Goal: Task Accomplishment & Management: Use online tool/utility

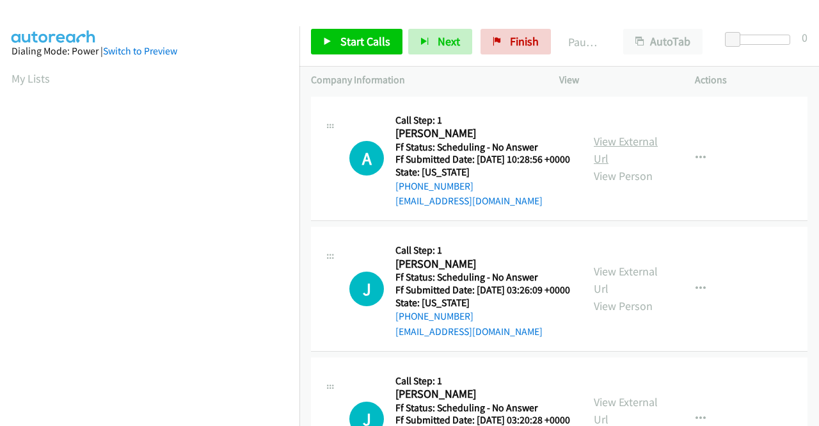
click at [612, 147] on link "View External Url" at bounding box center [626, 150] width 64 height 32
click at [626, 289] on link "View External Url" at bounding box center [626, 280] width 64 height 32
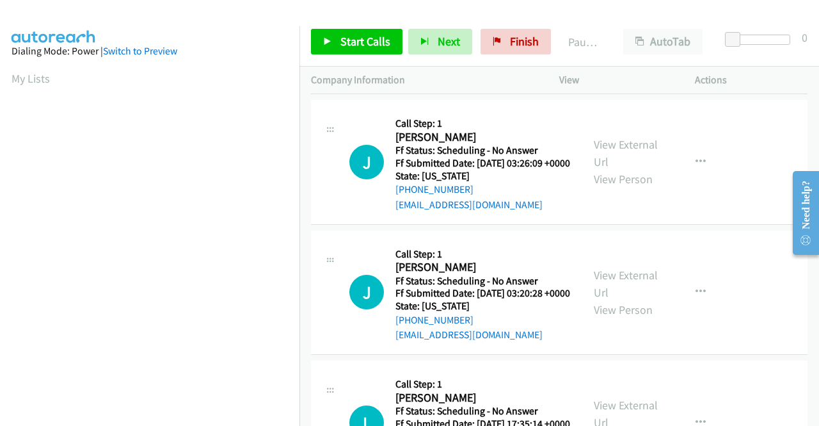
scroll to position [128, 0]
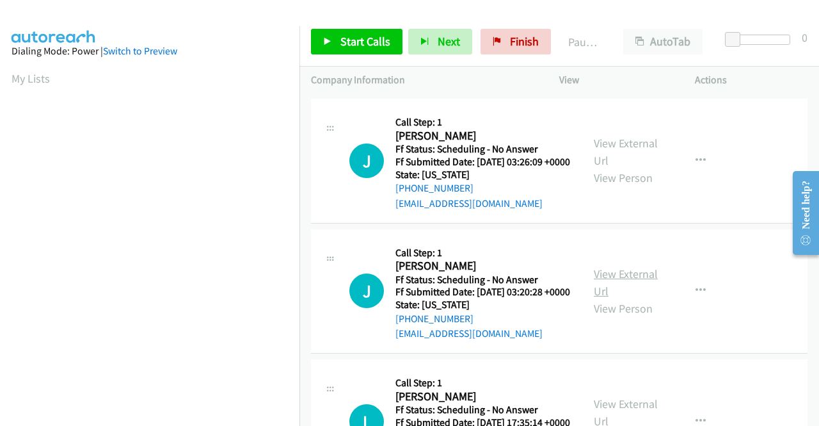
click at [641, 298] on link "View External Url" at bounding box center [626, 282] width 64 height 32
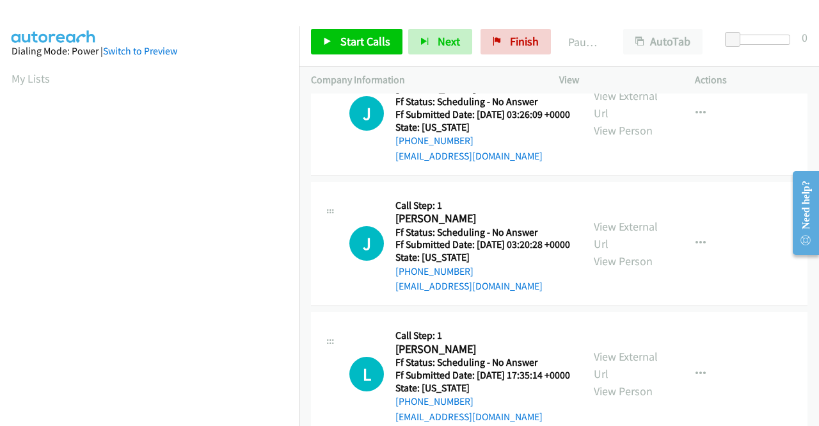
scroll to position [192, 0]
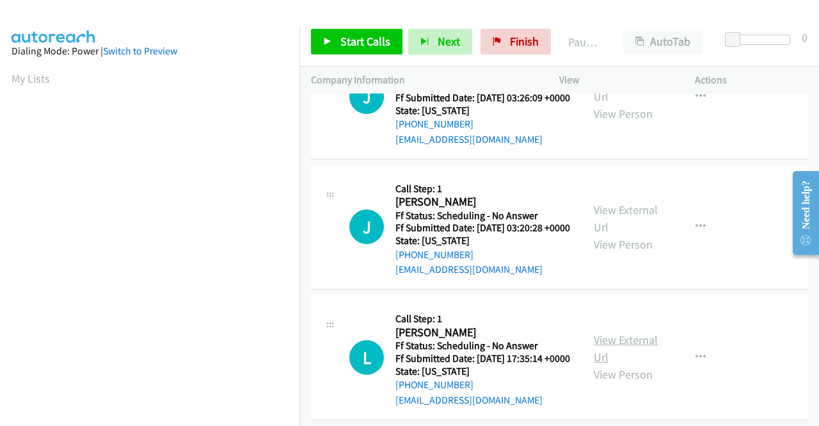
click at [608, 364] on link "View External Url" at bounding box center [626, 348] width 64 height 32
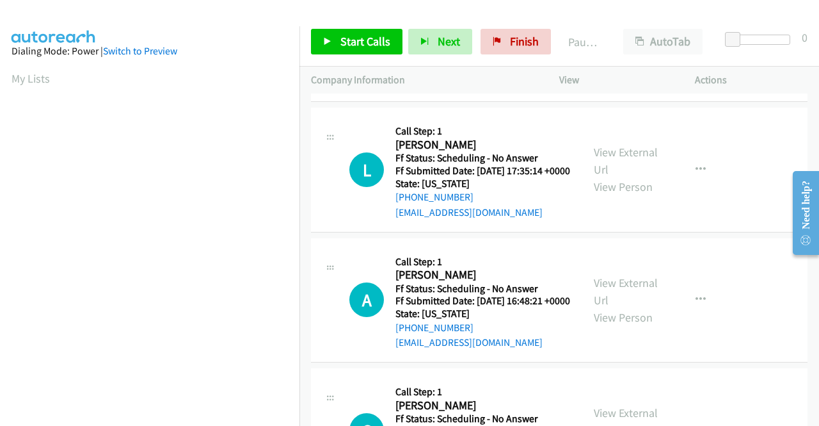
scroll to position [384, 0]
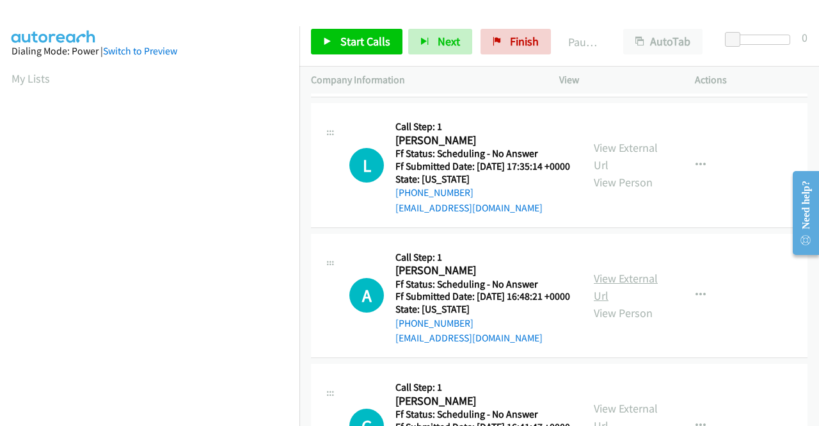
click at [607, 303] on link "View External Url" at bounding box center [626, 287] width 64 height 32
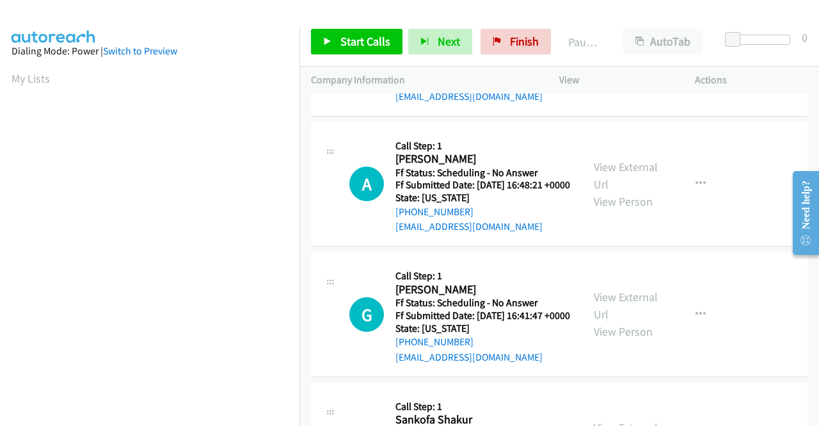
scroll to position [512, 0]
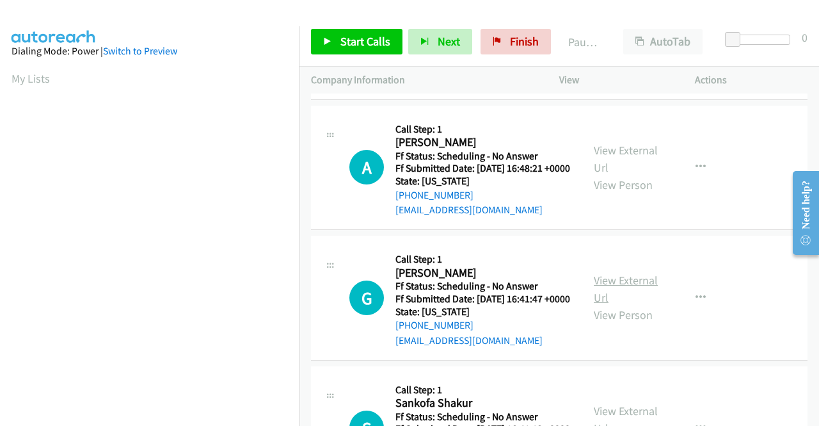
click at [596, 305] on link "View External Url" at bounding box center [626, 289] width 64 height 32
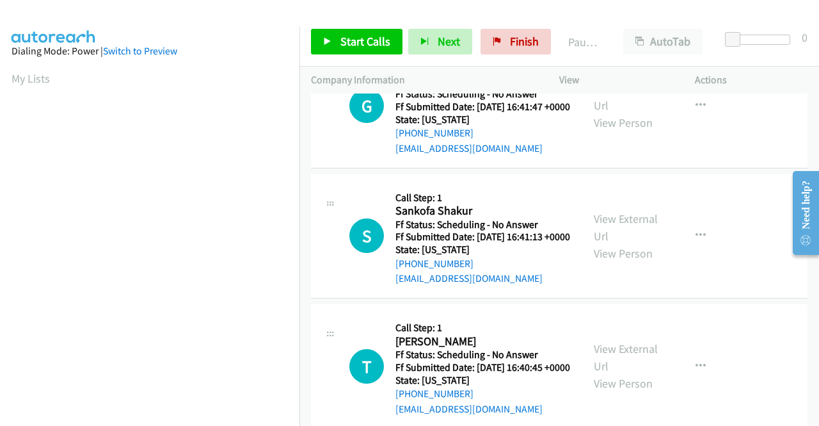
scroll to position [768, 0]
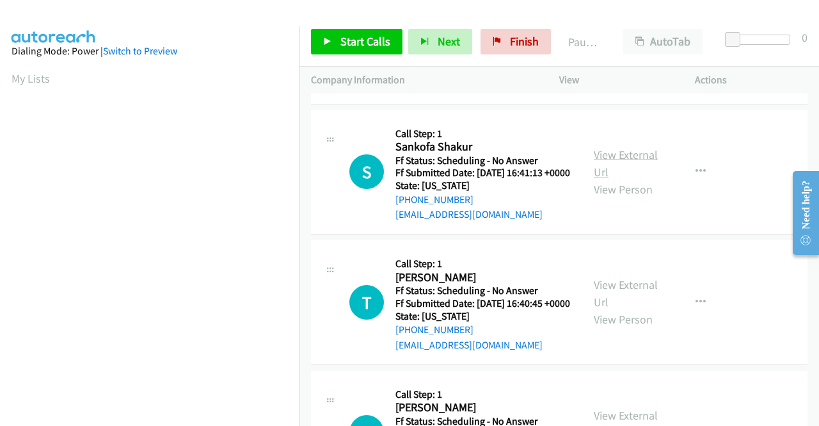
click at [621, 179] on link "View External Url" at bounding box center [626, 163] width 64 height 32
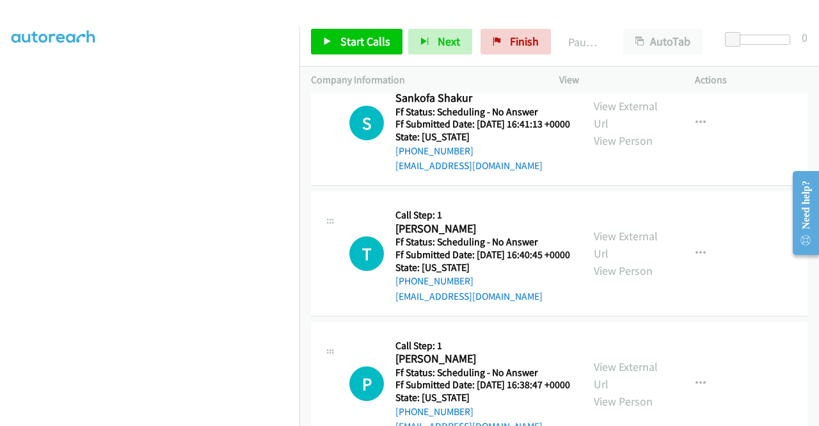
scroll to position [896, 0]
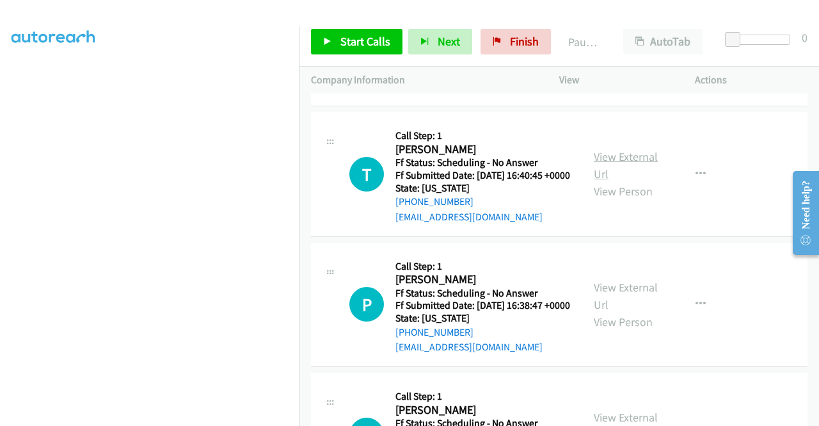
click at [641, 181] on link "View External Url" at bounding box center [626, 165] width 64 height 32
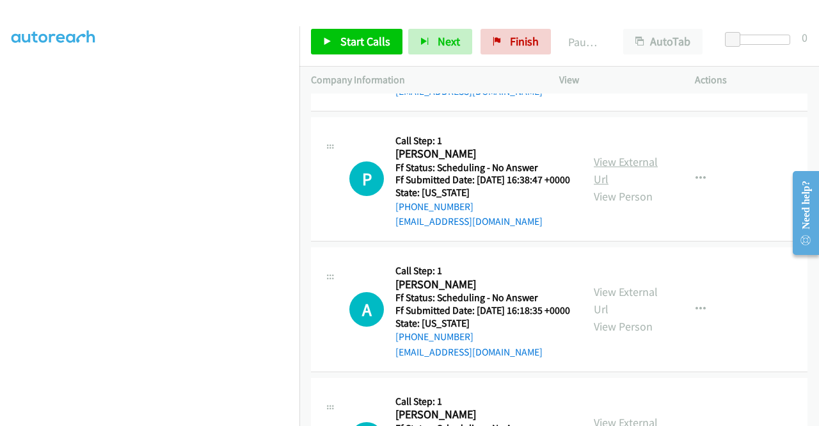
scroll to position [1024, 0]
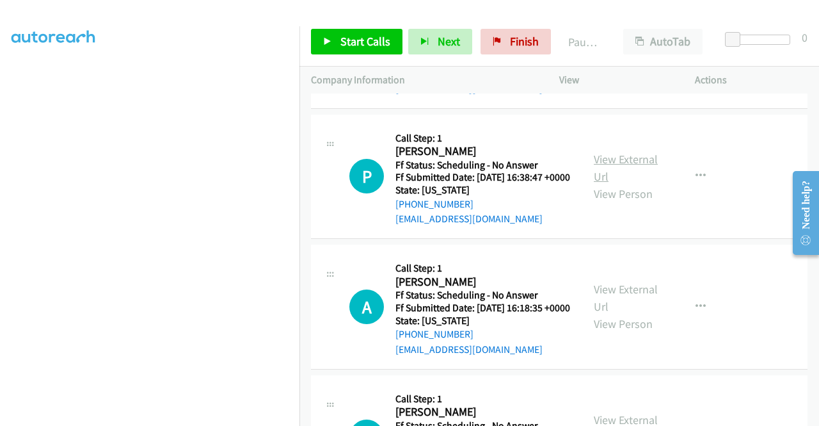
click at [604, 184] on link "View External Url" at bounding box center [626, 168] width 64 height 32
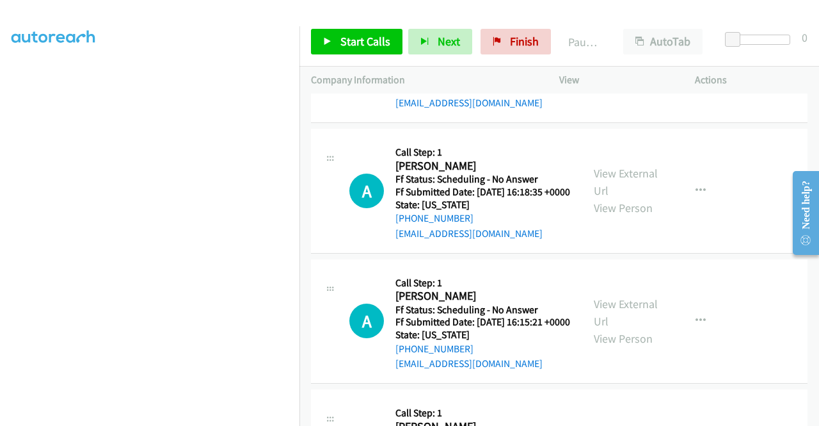
scroll to position [1152, 0]
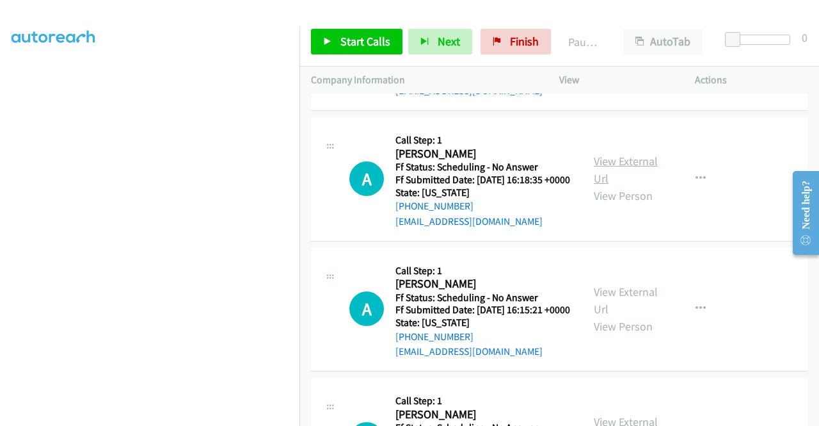
click at [624, 186] on link "View External Url" at bounding box center [626, 170] width 64 height 32
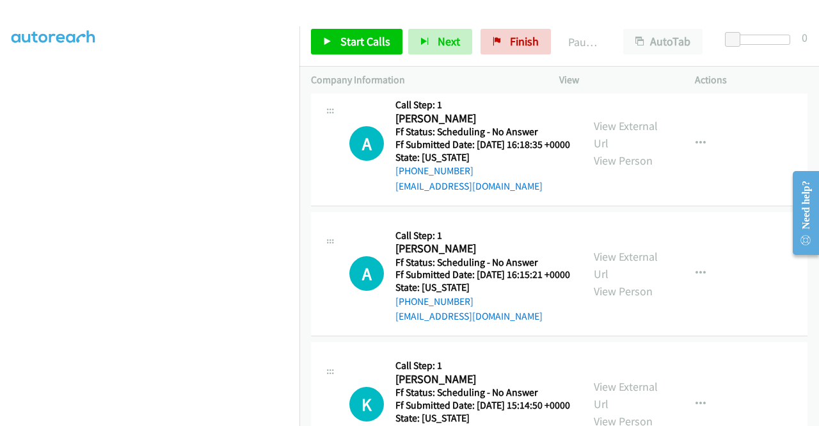
scroll to position [1280, 0]
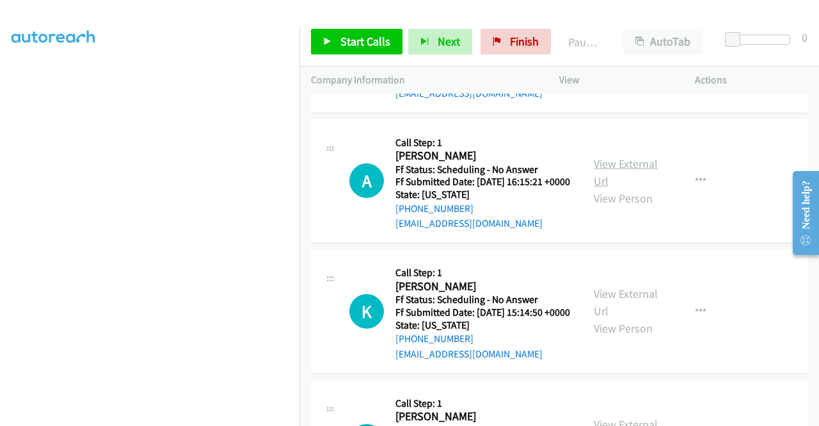
click at [602, 188] on link "View External Url" at bounding box center [626, 172] width 64 height 32
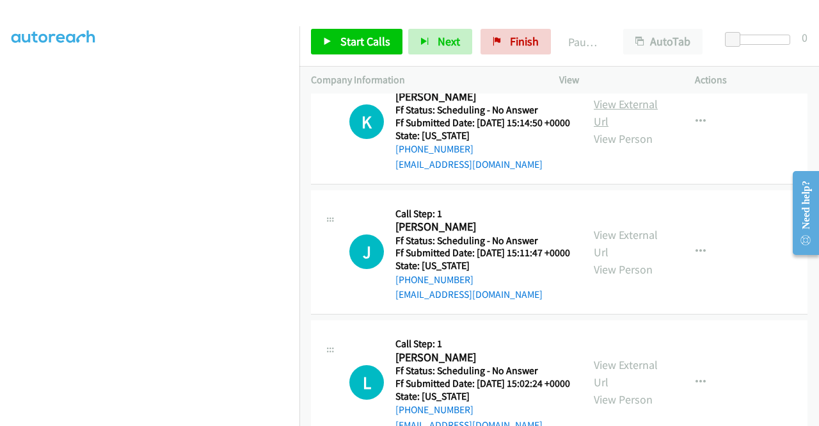
scroll to position [1472, 0]
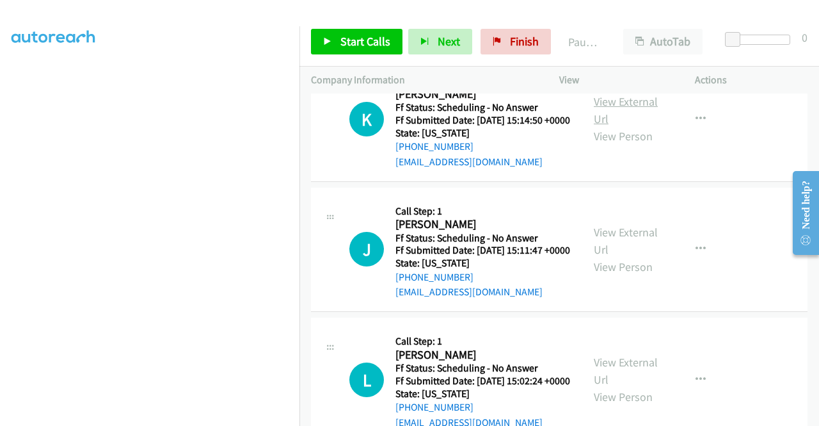
click at [607, 126] on link "View External Url" at bounding box center [626, 110] width 64 height 32
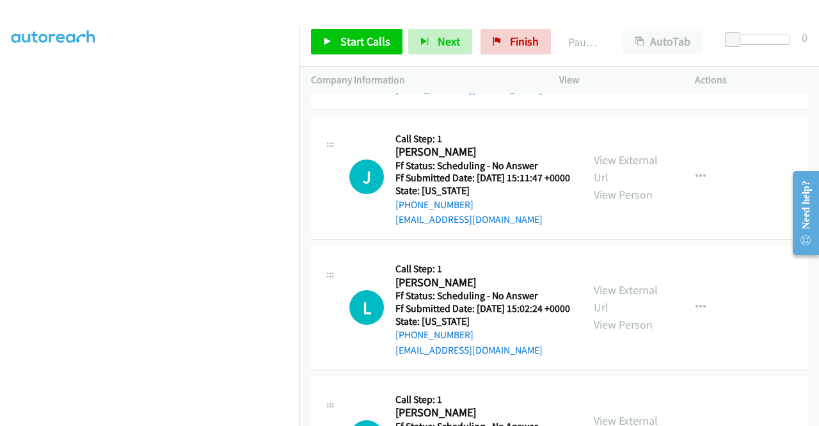
scroll to position [1600, 0]
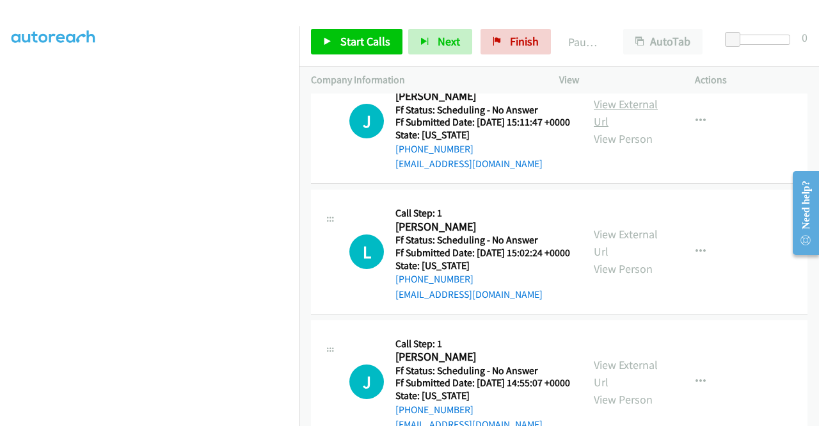
click at [610, 129] on link "View External Url" at bounding box center [626, 113] width 64 height 32
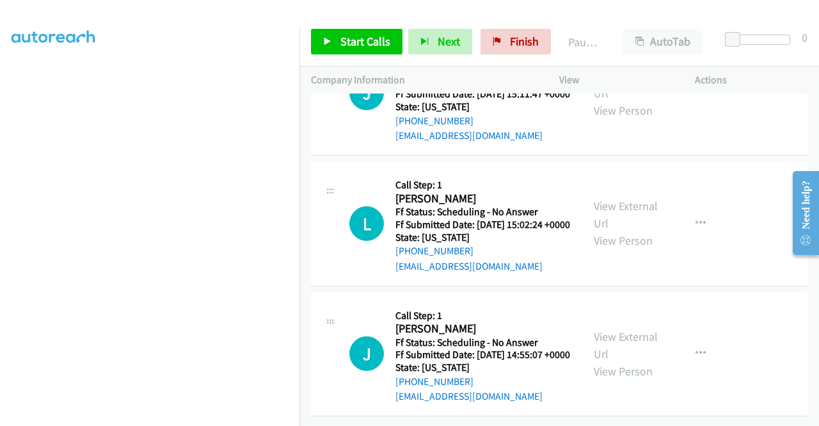
scroll to position [1728, 0]
click at [594, 230] on link "View External Url" at bounding box center [626, 214] width 64 height 32
click at [610, 329] on link "View External Url" at bounding box center [626, 345] width 64 height 32
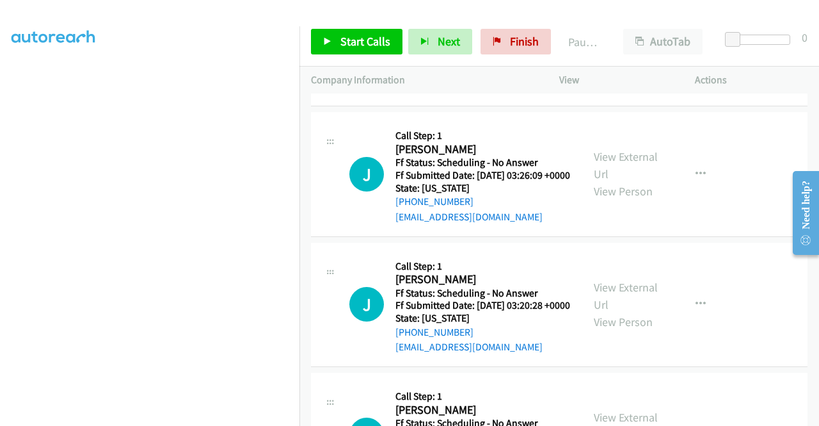
scroll to position [0, 0]
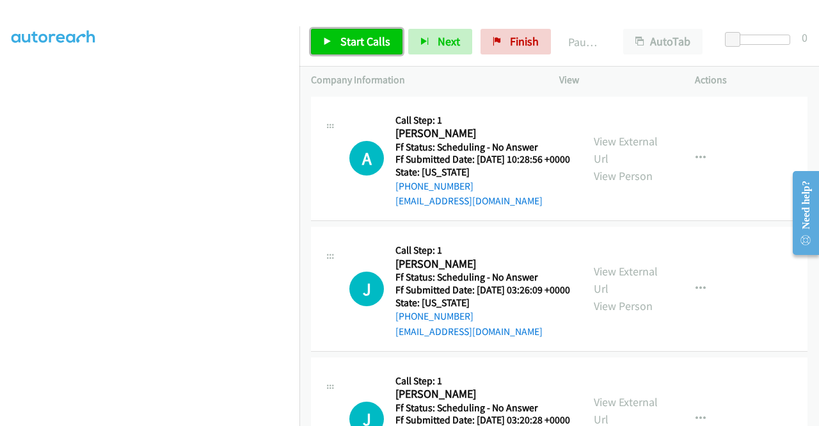
click at [360, 36] on span "Start Calls" at bounding box center [365, 41] width 50 height 15
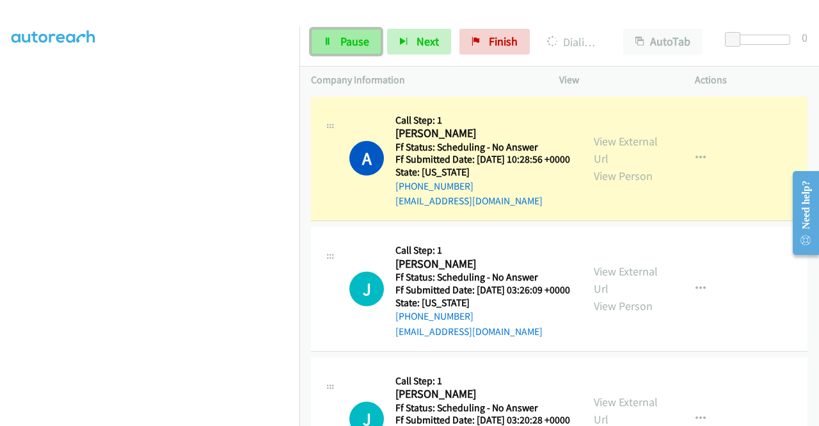
click at [355, 40] on span "Pause" at bounding box center [354, 41] width 29 height 15
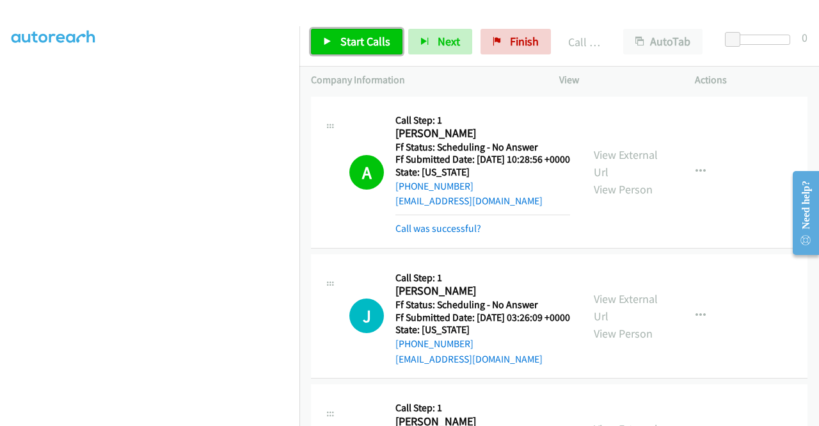
click at [373, 42] on span "Start Calls" at bounding box center [365, 41] width 50 height 15
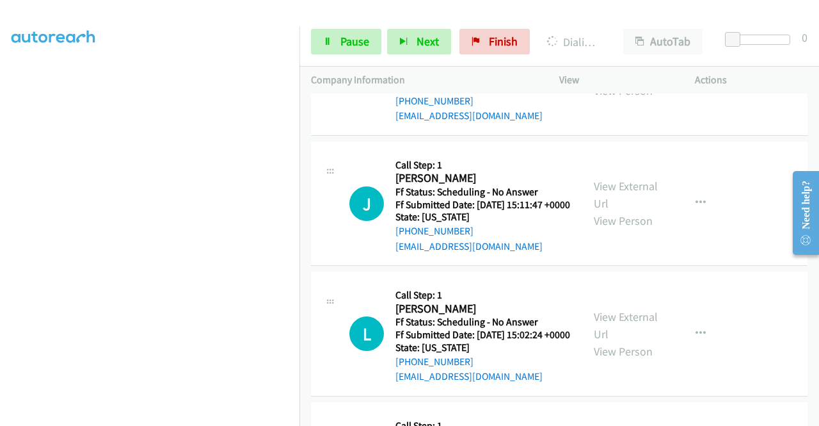
scroll to position [1819, 0]
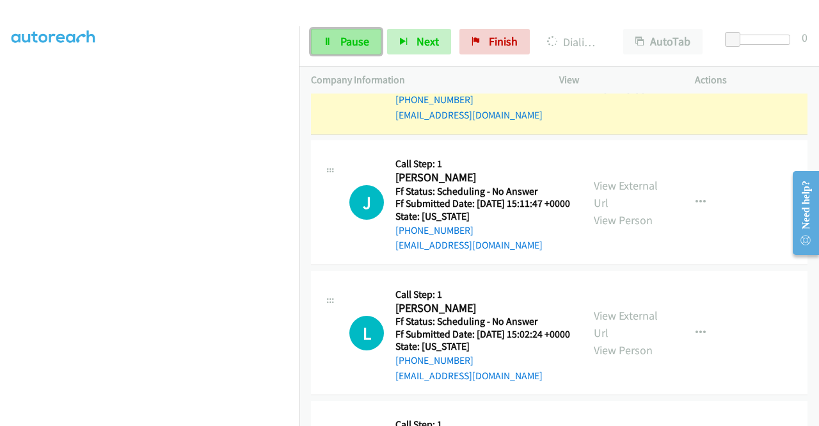
click at [333, 41] on link "Pause" at bounding box center [346, 42] width 70 height 26
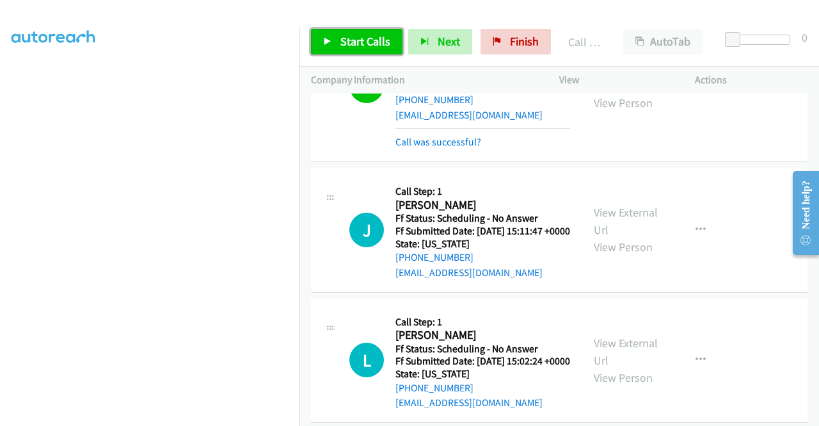
click at [371, 40] on span "Start Calls" at bounding box center [365, 41] width 50 height 15
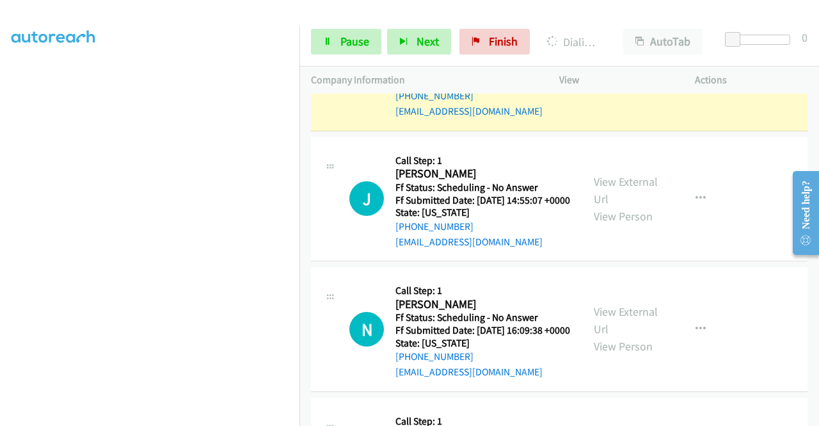
scroll to position [2139, 0]
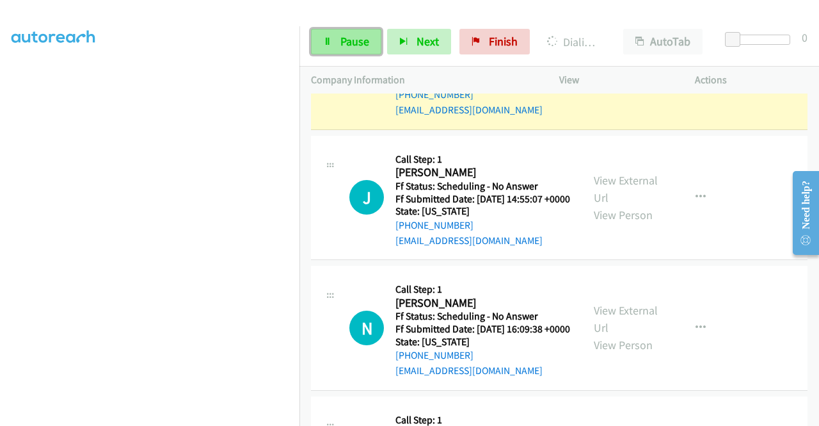
click at [352, 38] on span "Pause" at bounding box center [354, 41] width 29 height 15
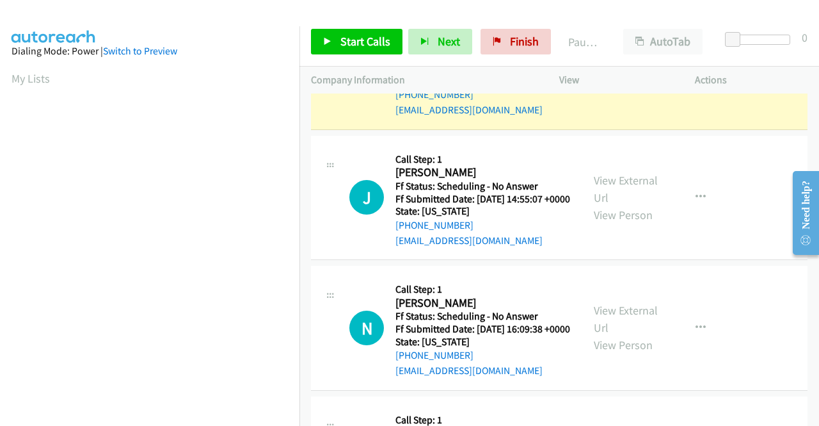
scroll to position [292, 0]
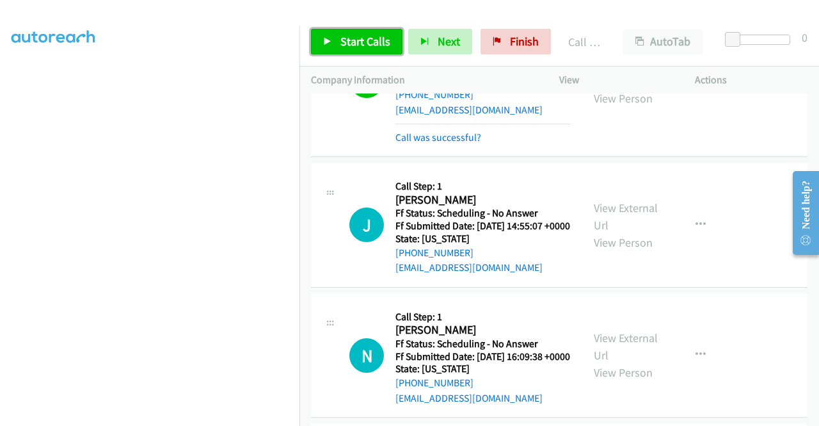
click at [361, 49] on link "Start Calls" at bounding box center [357, 42] width 92 height 26
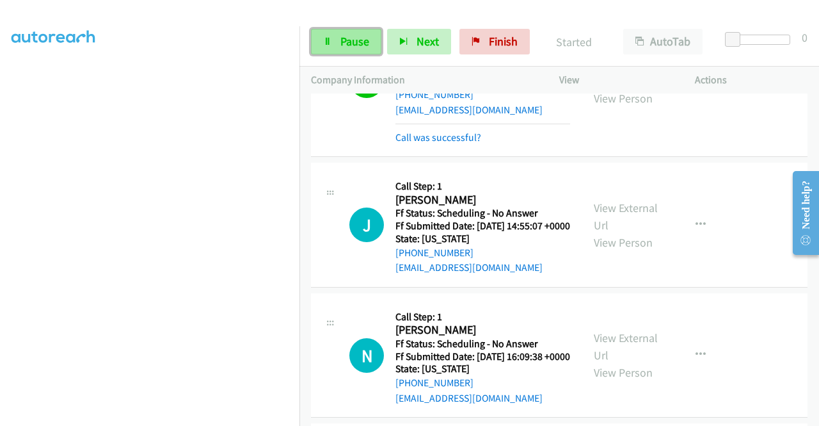
click at [353, 36] on span "Pause" at bounding box center [354, 41] width 29 height 15
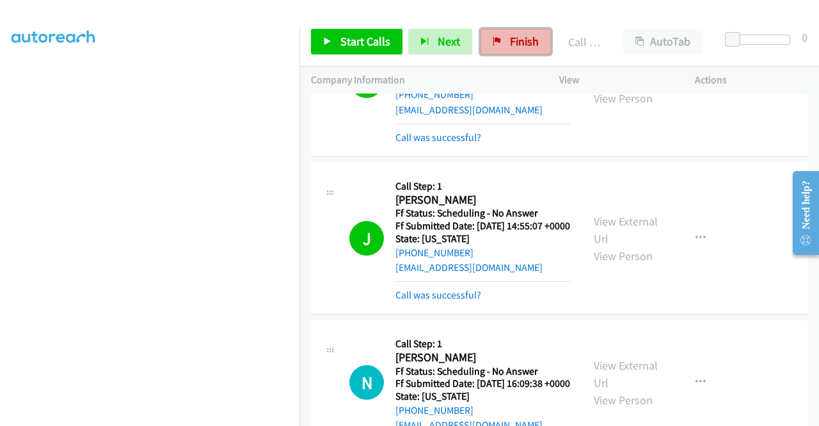
click at [526, 40] on span "Finish" at bounding box center [524, 41] width 29 height 15
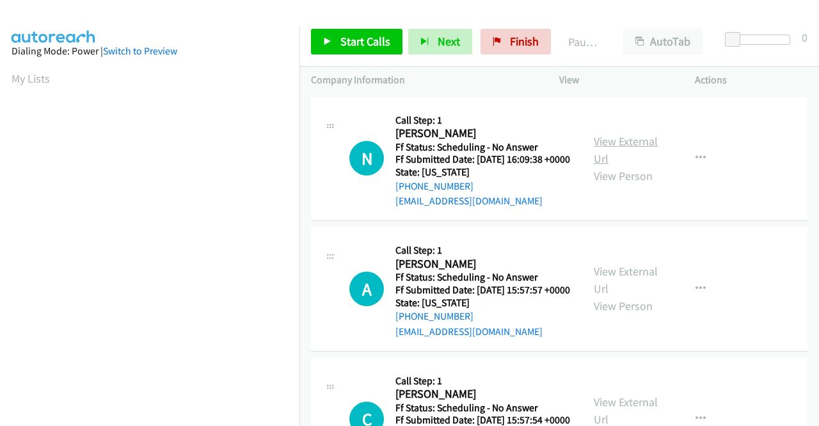
click at [618, 147] on link "View External Url" at bounding box center [626, 150] width 64 height 32
click at [618, 291] on link "View External Url" at bounding box center [626, 280] width 64 height 32
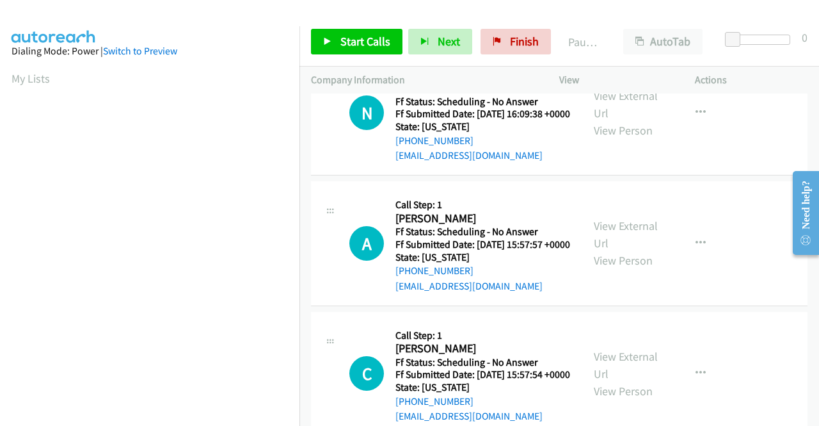
scroll to position [64, 0]
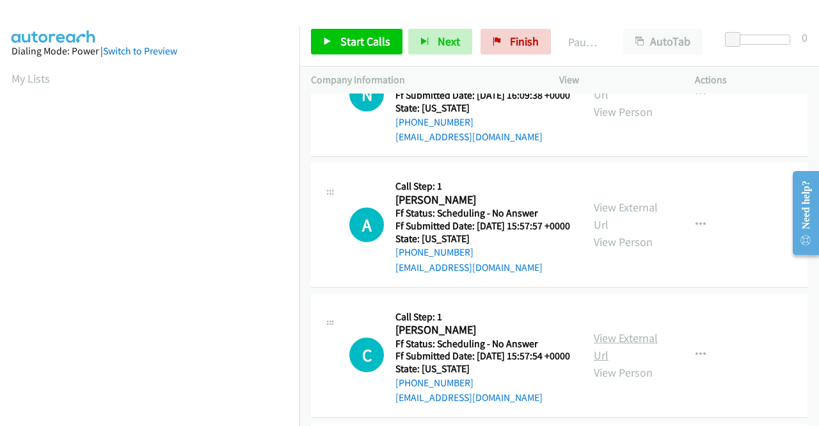
click at [609, 362] on link "View External Url" at bounding box center [626, 346] width 64 height 32
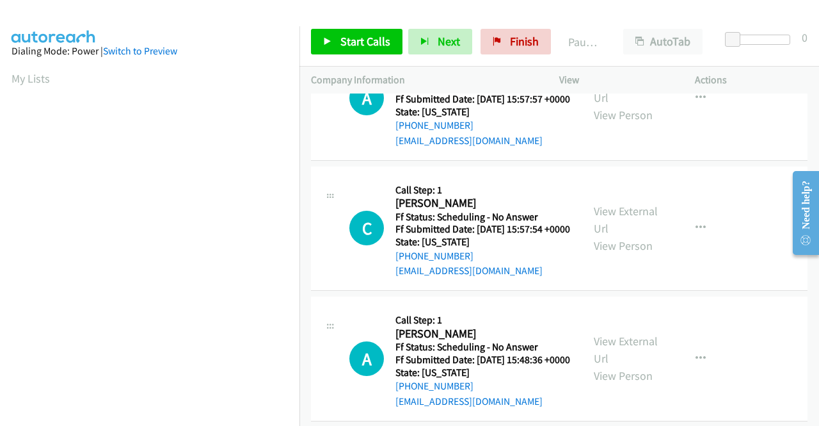
scroll to position [192, 0]
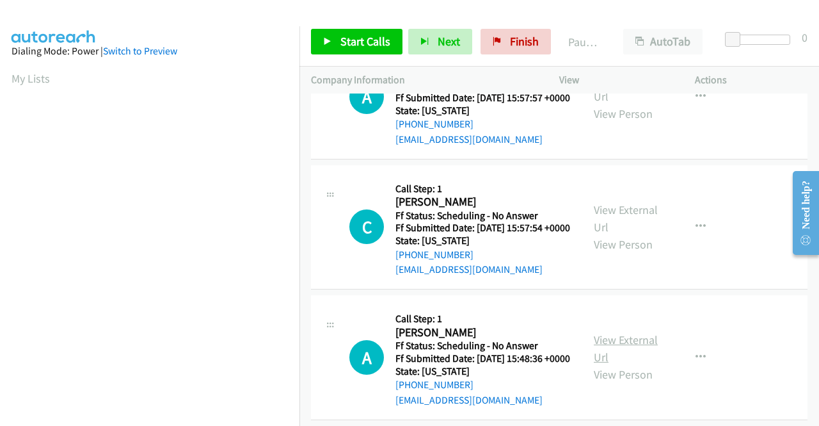
click at [607, 364] on link "View External Url" at bounding box center [626, 348] width 64 height 32
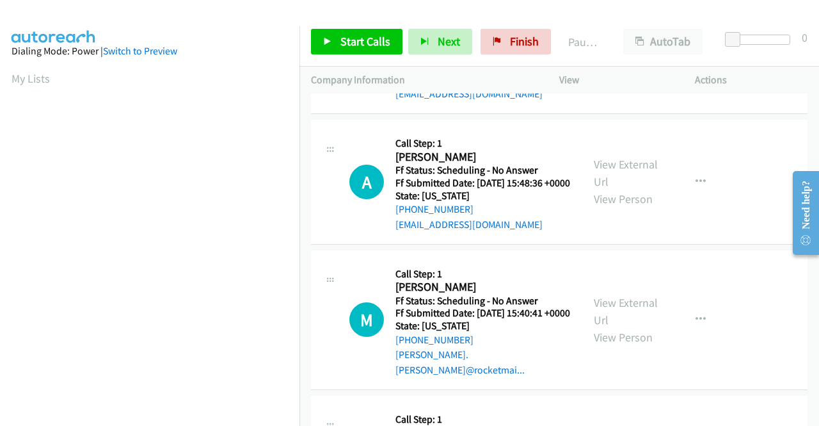
scroll to position [384, 0]
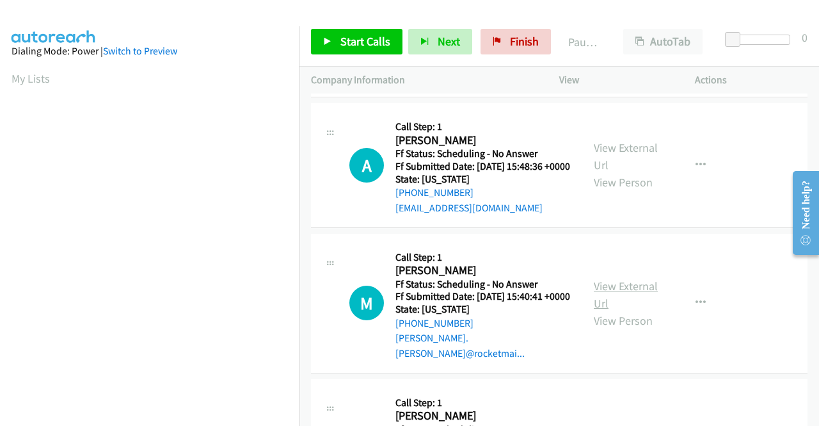
click at [623, 310] on link "View External Url" at bounding box center [626, 294] width 64 height 32
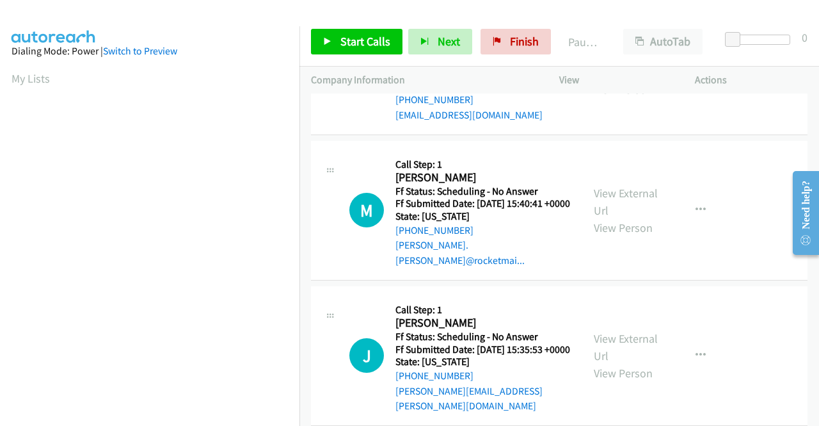
scroll to position [512, 0]
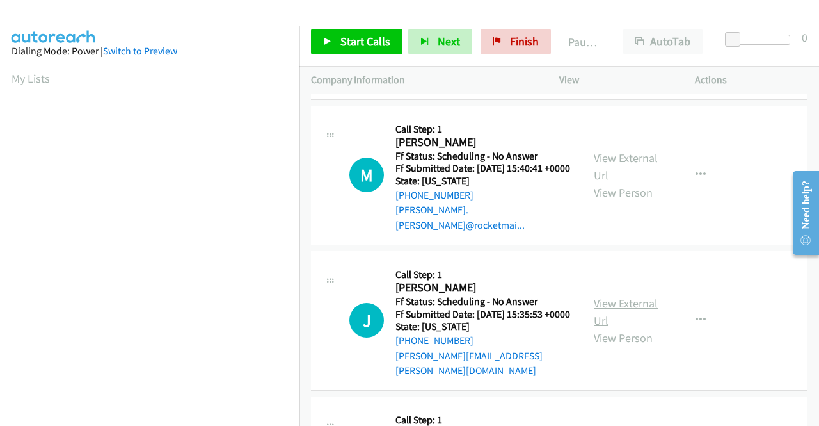
click at [635, 328] on link "View External Url" at bounding box center [626, 312] width 64 height 32
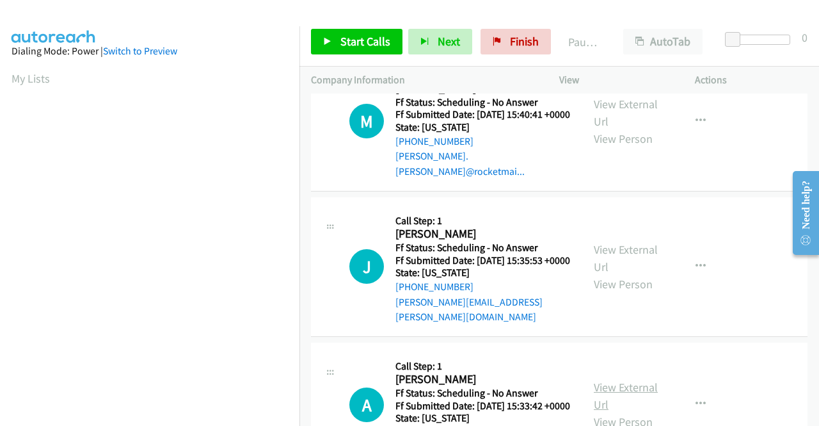
scroll to position [640, 0]
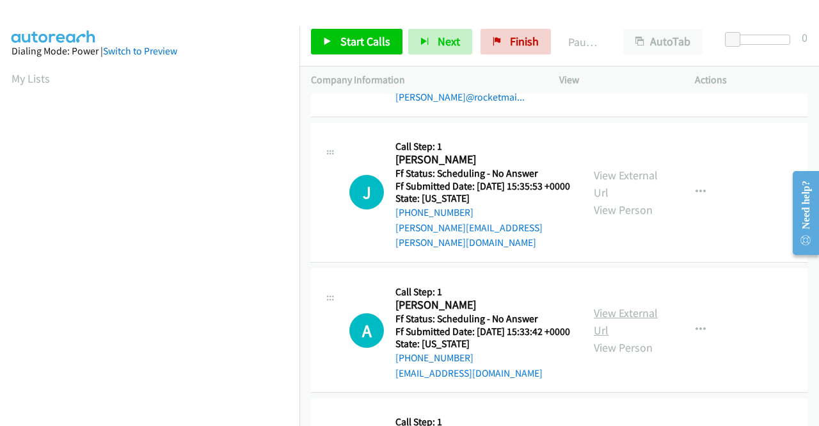
click at [621, 337] on link "View External Url" at bounding box center [626, 321] width 64 height 32
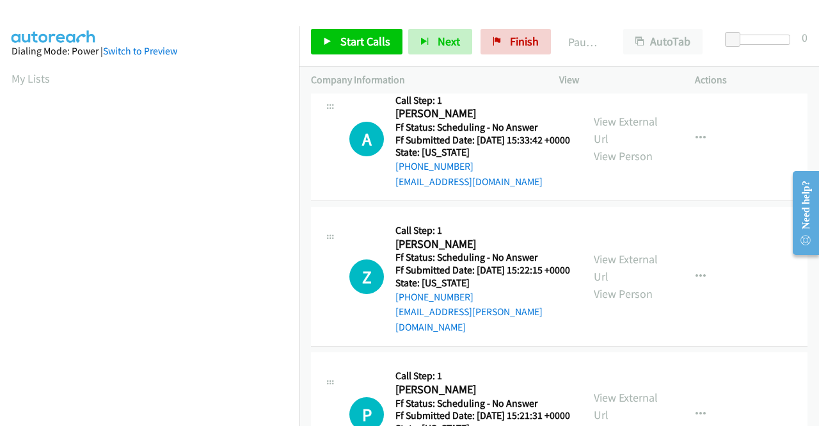
scroll to position [832, 0]
click at [616, 283] on link "View External Url" at bounding box center [626, 267] width 64 height 32
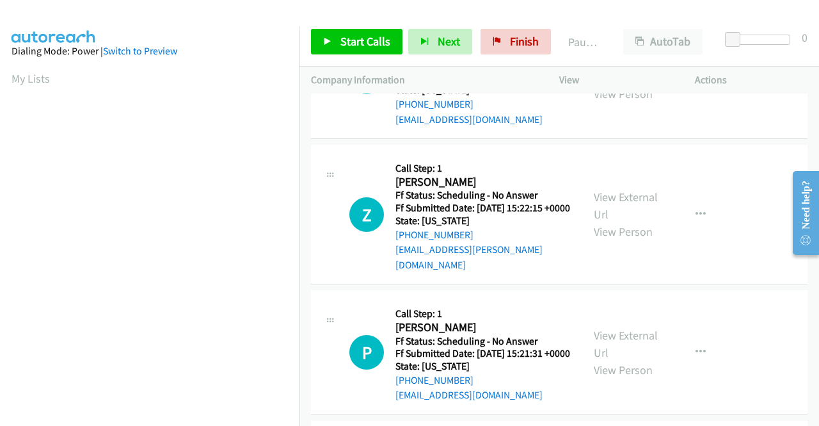
scroll to position [960, 0]
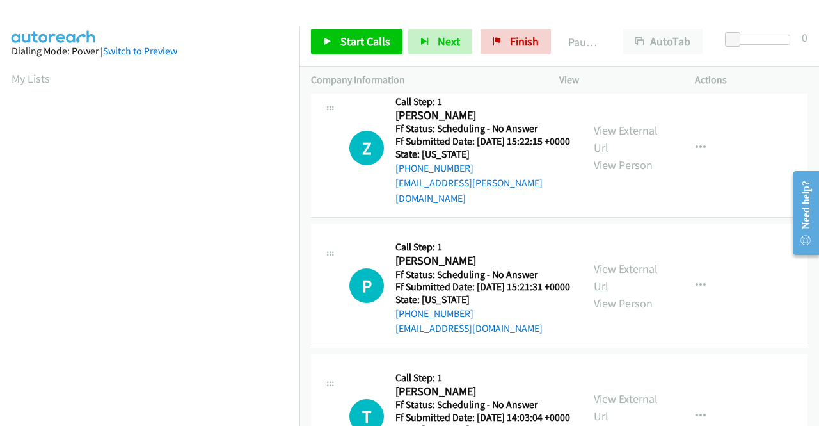
click at [613, 293] on link "View External Url" at bounding box center [626, 277] width 64 height 32
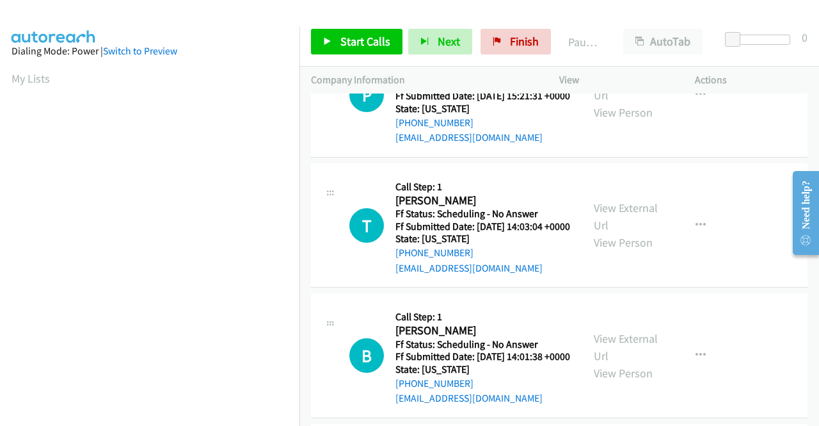
scroll to position [1152, 0]
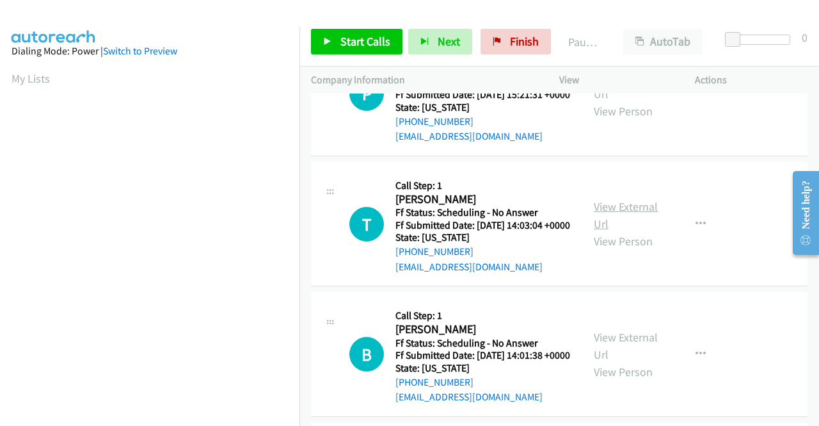
click at [636, 231] on link "View External Url" at bounding box center [626, 215] width 64 height 32
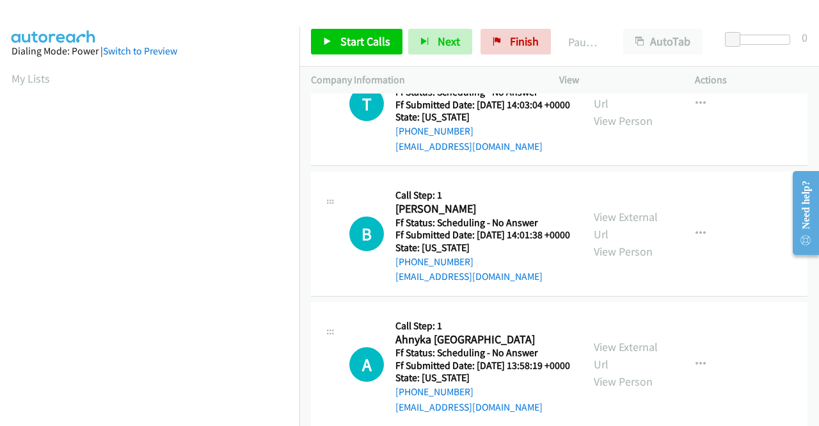
scroll to position [1280, 0]
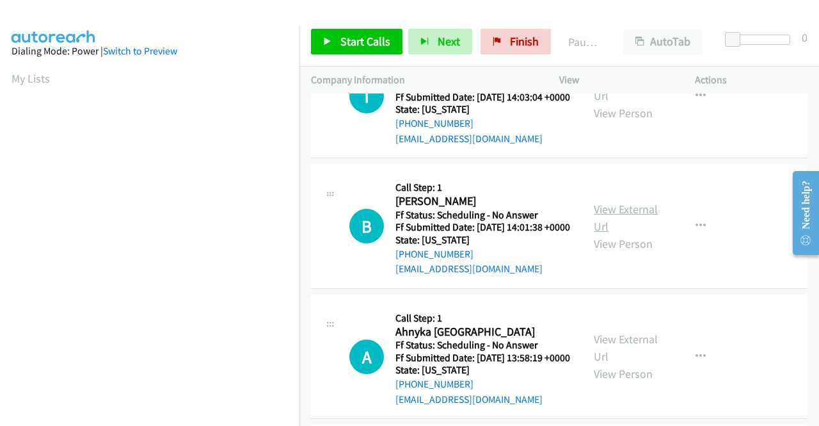
click at [621, 234] on link "View External Url" at bounding box center [626, 218] width 64 height 32
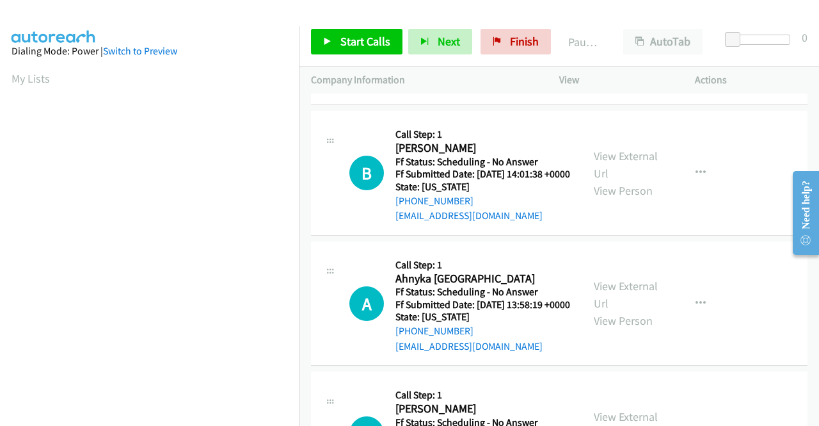
scroll to position [1408, 0]
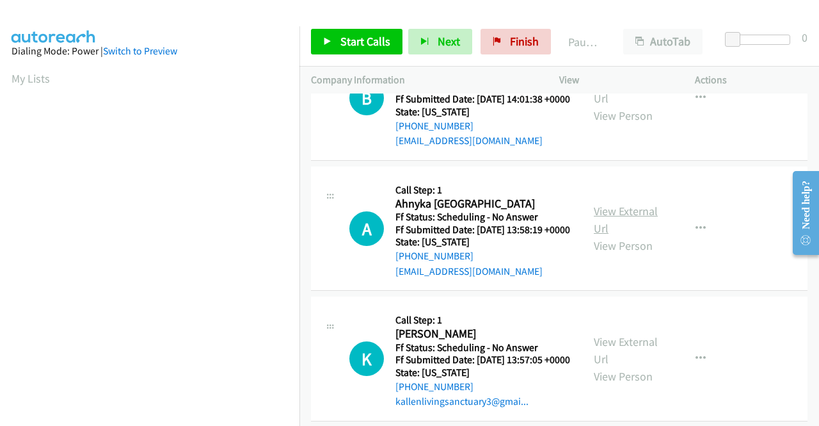
click at [609, 235] on link "View External Url" at bounding box center [626, 219] width 64 height 32
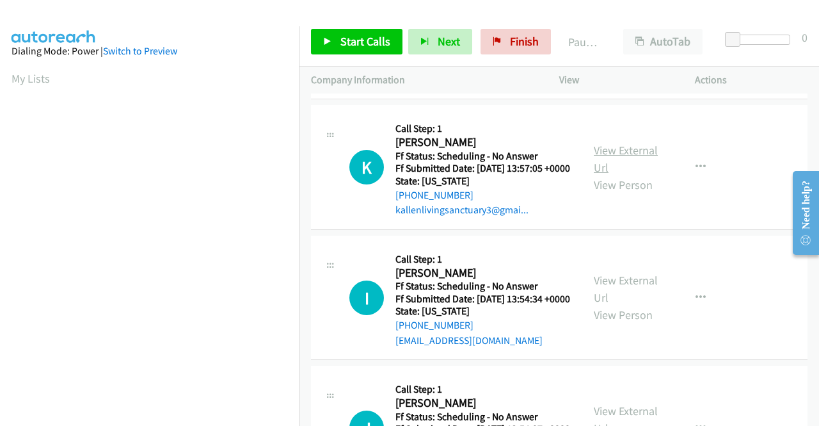
scroll to position [1600, 0]
click at [596, 174] on link "View External Url" at bounding box center [626, 158] width 64 height 32
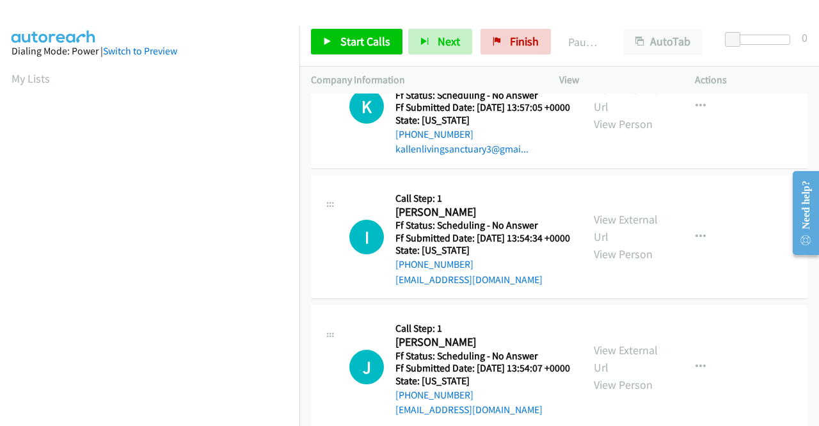
scroll to position [1728, 0]
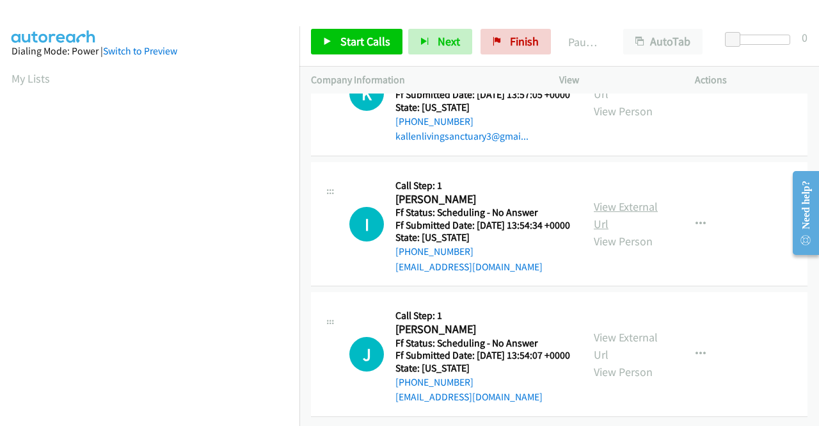
click at [600, 231] on link "View External Url" at bounding box center [626, 215] width 64 height 32
click at [602, 330] on link "View External Url" at bounding box center [626, 346] width 64 height 32
click at [369, 35] on span "Start Calls" at bounding box center [365, 41] width 50 height 15
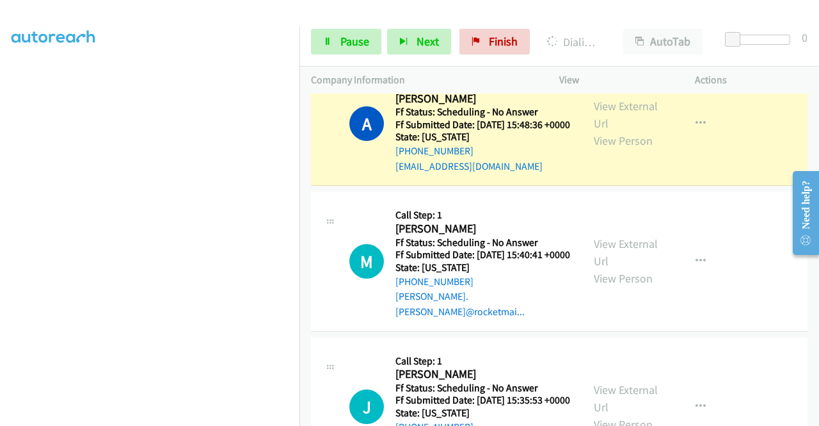
scroll to position [512, 0]
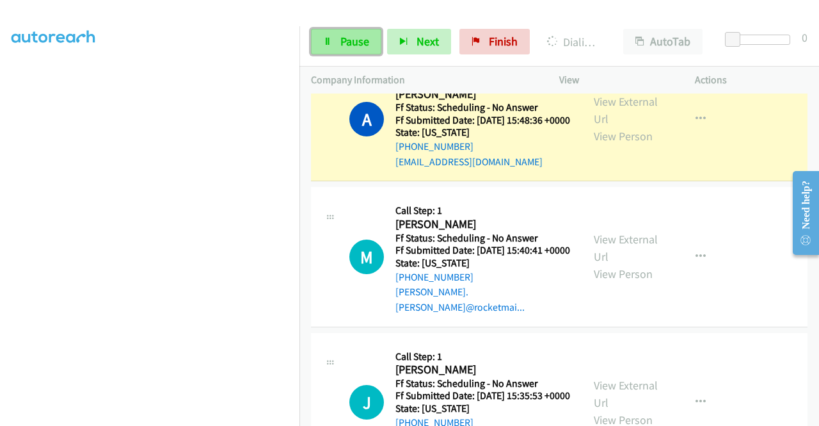
click at [350, 38] on span "Pause" at bounding box center [354, 41] width 29 height 15
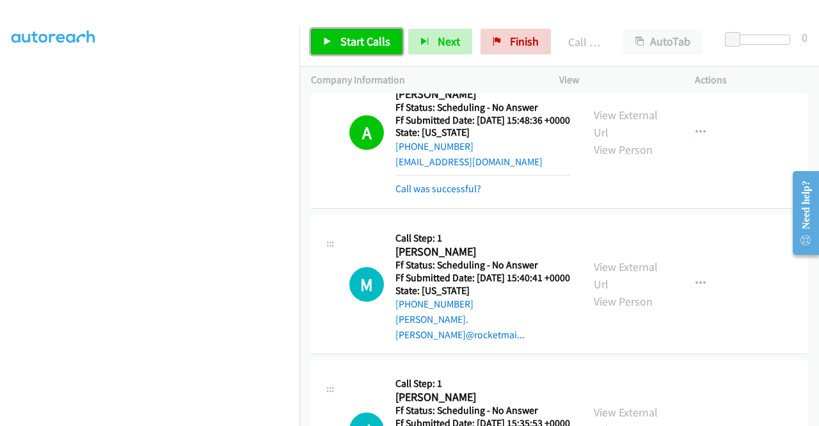
click at [349, 37] on span "Start Calls" at bounding box center [365, 41] width 50 height 15
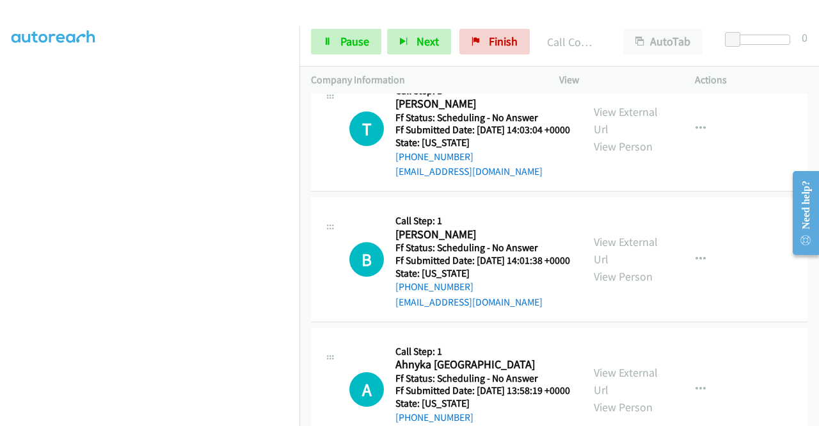
scroll to position [1512, 0]
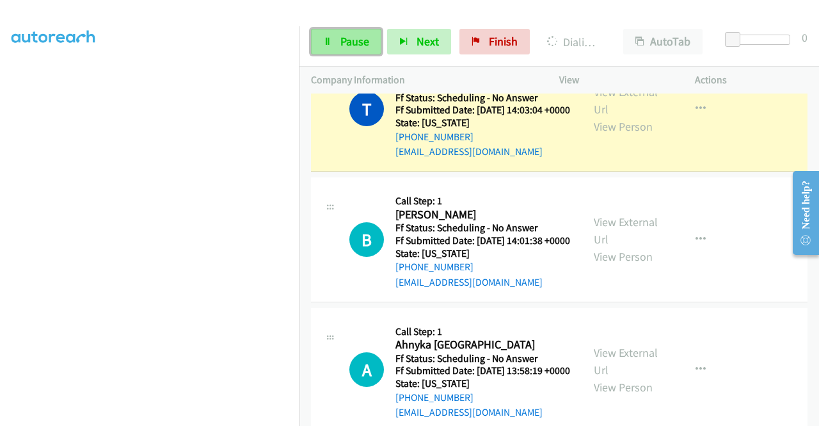
click at [342, 40] on span "Pause" at bounding box center [354, 41] width 29 height 15
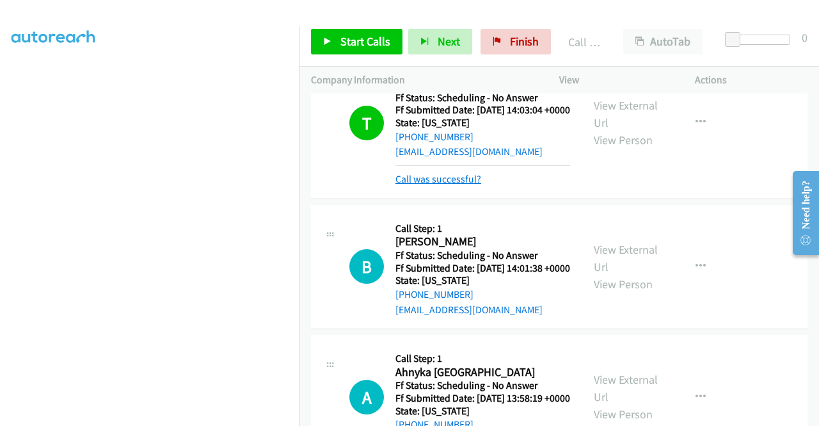
click at [443, 185] on link "Call was successful?" at bounding box center [438, 179] width 86 height 12
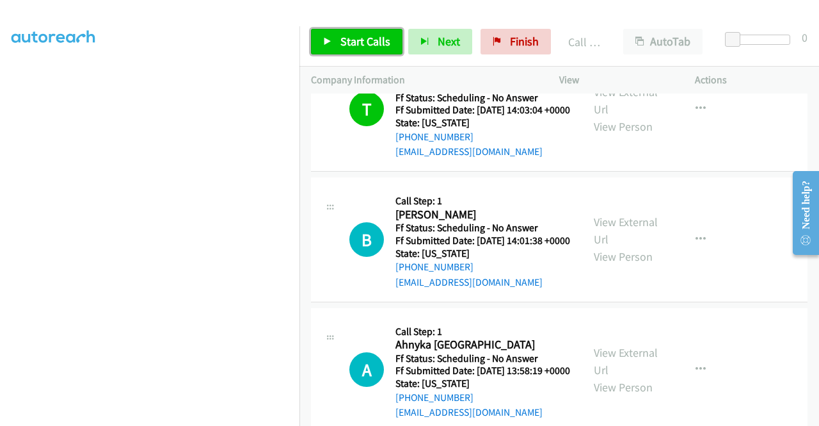
click at [378, 37] on span "Start Calls" at bounding box center [365, 41] width 50 height 15
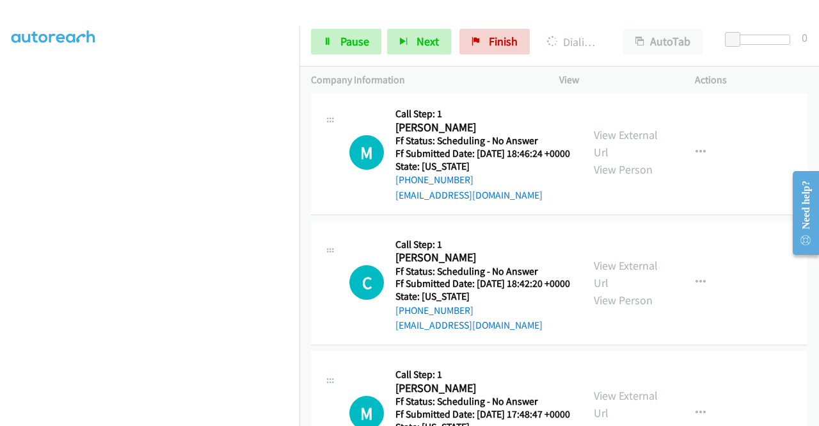
scroll to position [2408, 0]
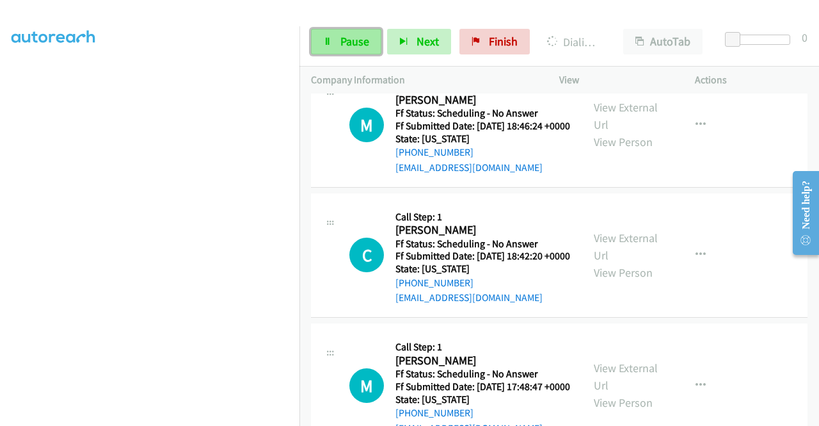
click at [366, 42] on span "Pause" at bounding box center [354, 41] width 29 height 15
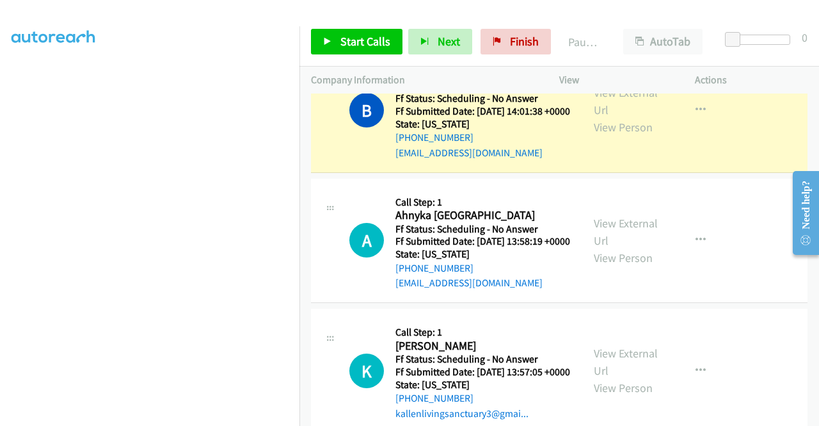
scroll to position [1640, 0]
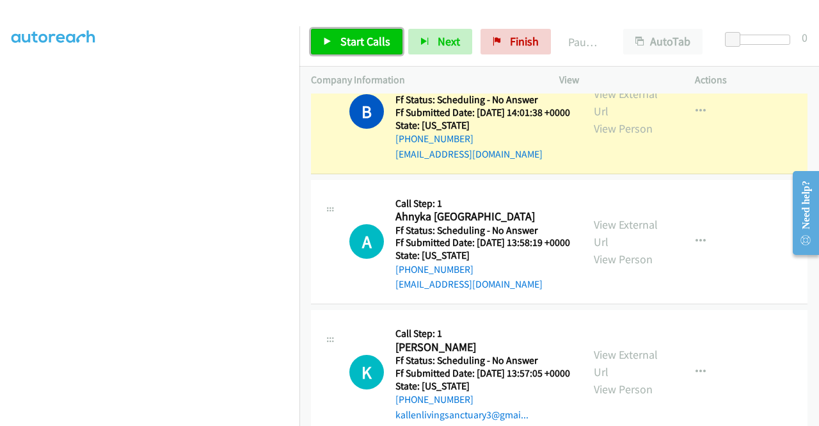
click at [374, 47] on span "Start Calls" at bounding box center [365, 41] width 50 height 15
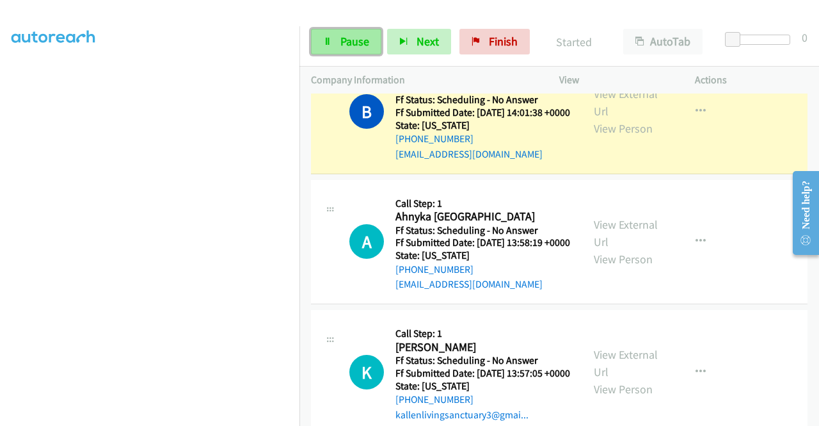
click at [337, 37] on link "Pause" at bounding box center [346, 42] width 70 height 26
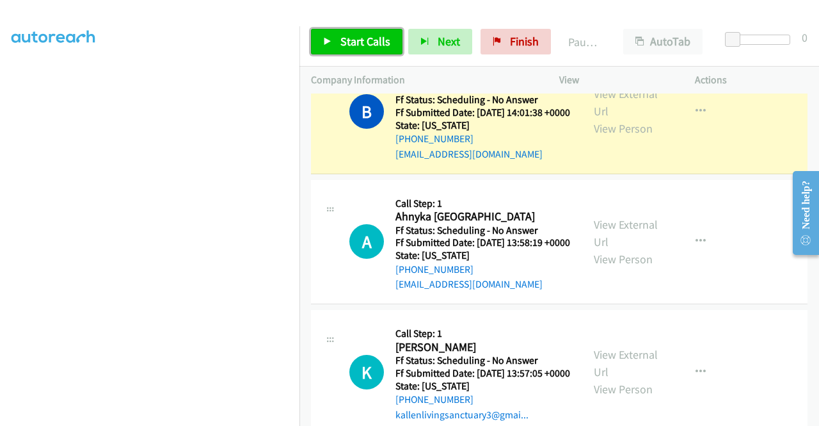
click at [337, 37] on link "Start Calls" at bounding box center [357, 42] width 92 height 26
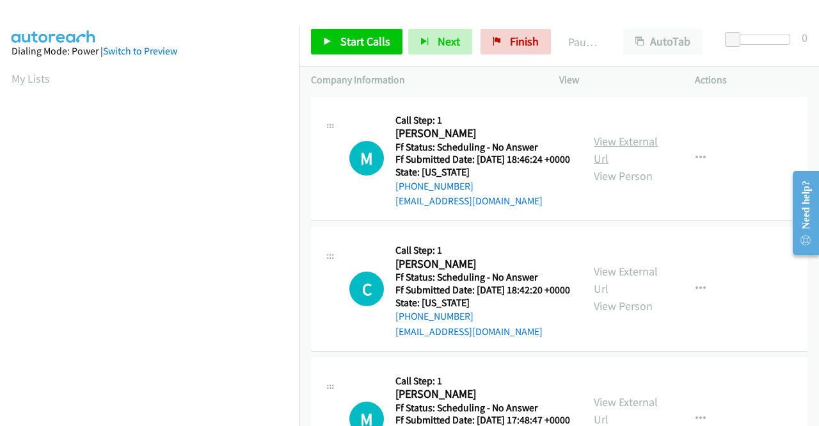
click at [616, 144] on link "View External Url" at bounding box center [626, 150] width 64 height 32
click at [600, 292] on link "View External Url" at bounding box center [626, 280] width 64 height 32
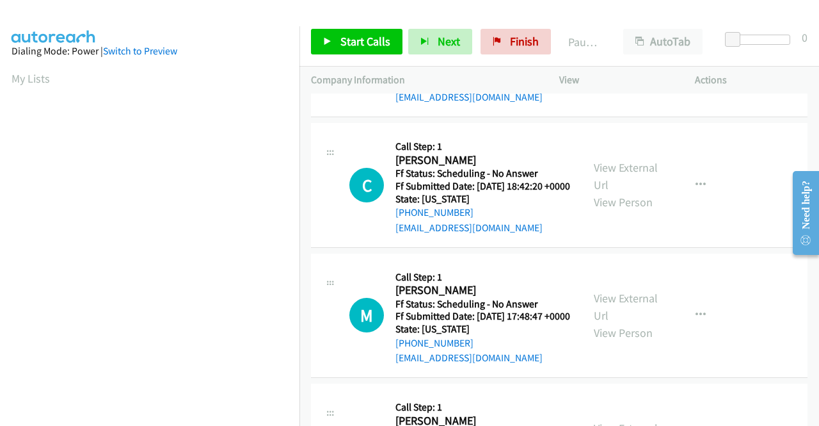
scroll to position [128, 0]
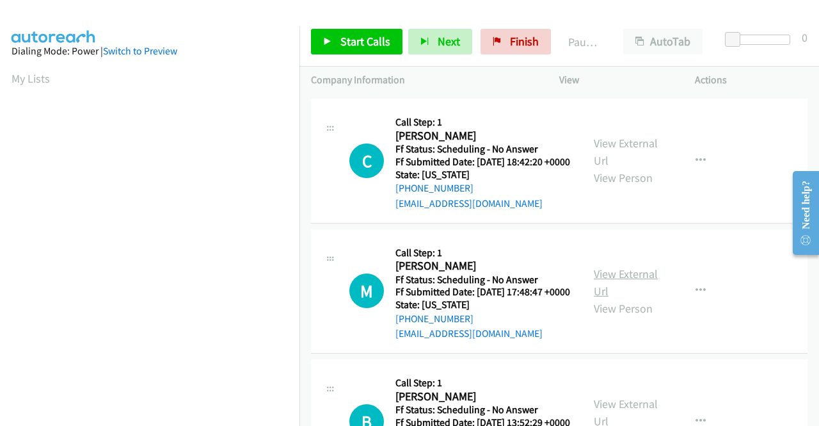
click at [614, 298] on link "View External Url" at bounding box center [626, 282] width 64 height 32
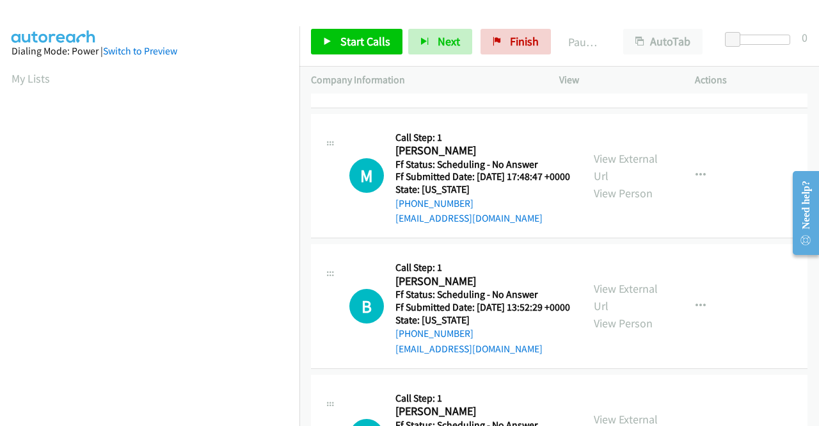
scroll to position [256, 0]
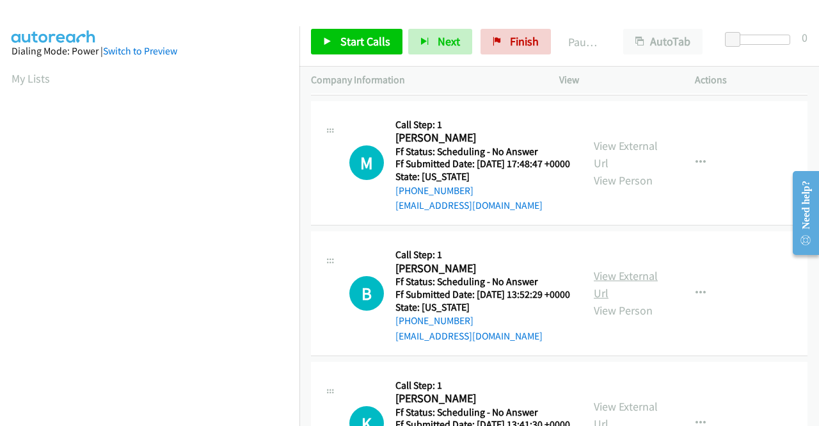
click at [614, 300] on link "View External Url" at bounding box center [626, 284] width 64 height 32
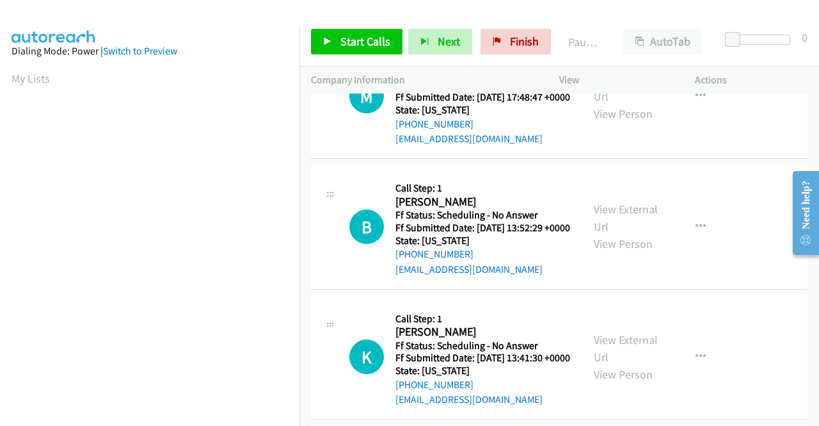
scroll to position [448, 0]
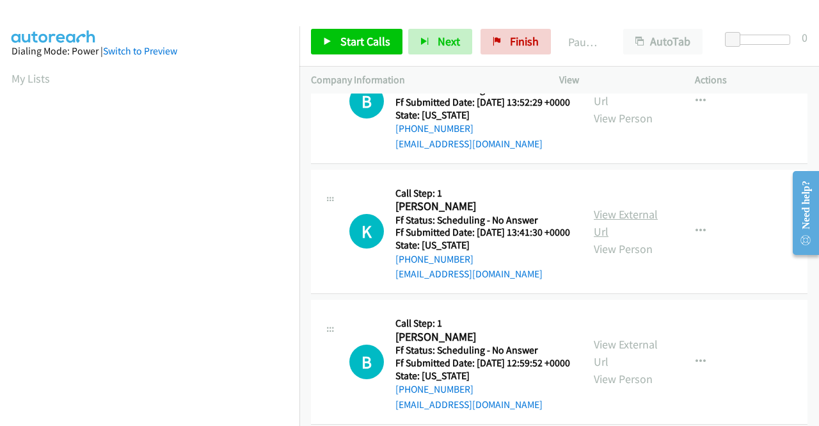
click at [622, 239] on link "View External Url" at bounding box center [626, 223] width 64 height 32
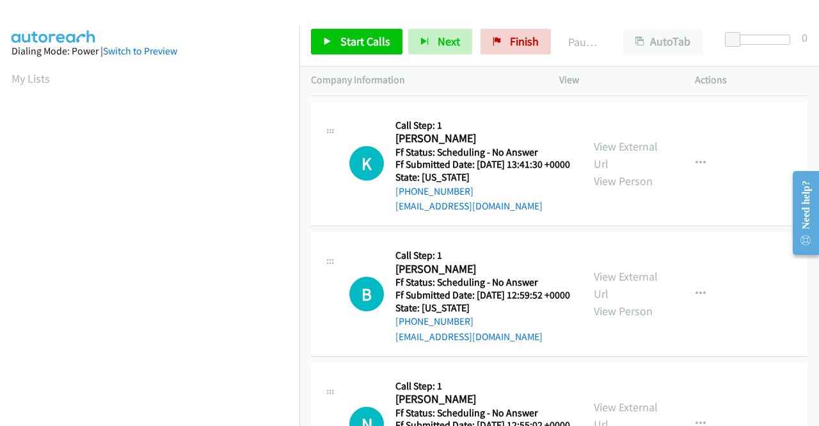
scroll to position [576, 0]
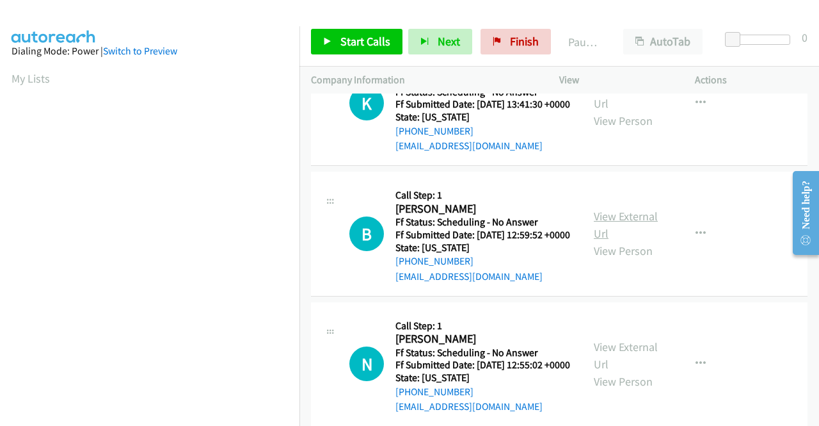
click at [605, 241] on link "View External Url" at bounding box center [626, 225] width 64 height 32
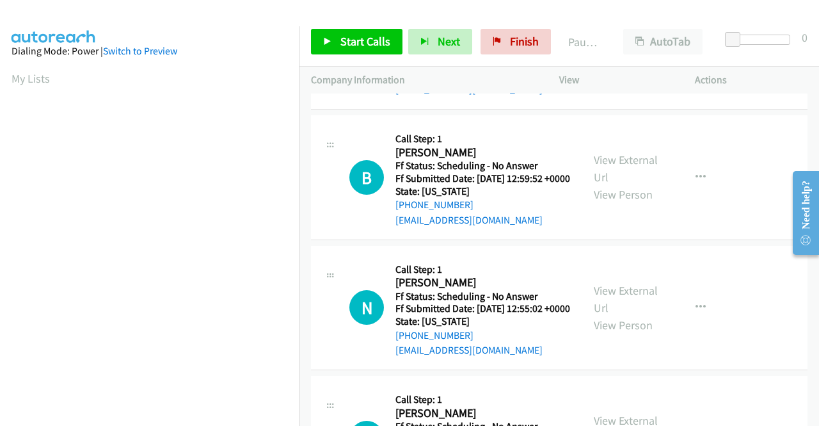
scroll to position [704, 0]
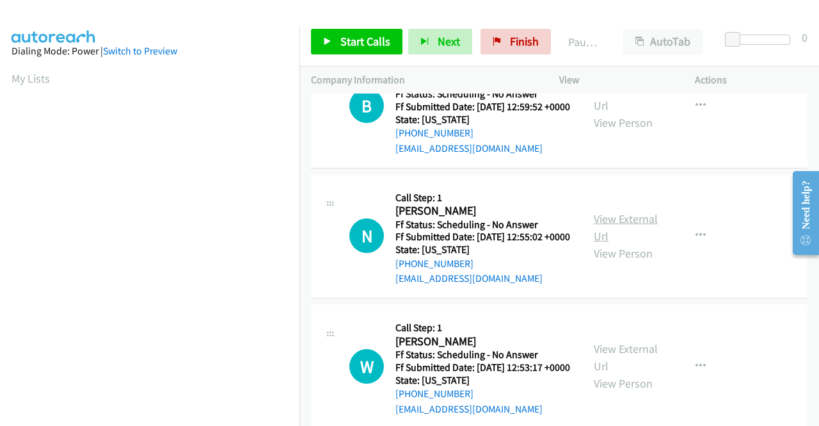
click at [602, 243] on link "View External Url" at bounding box center [626, 227] width 64 height 32
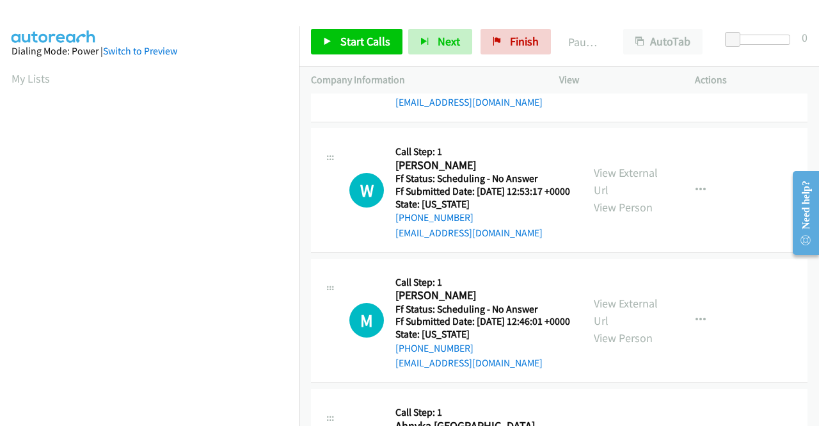
scroll to position [896, 0]
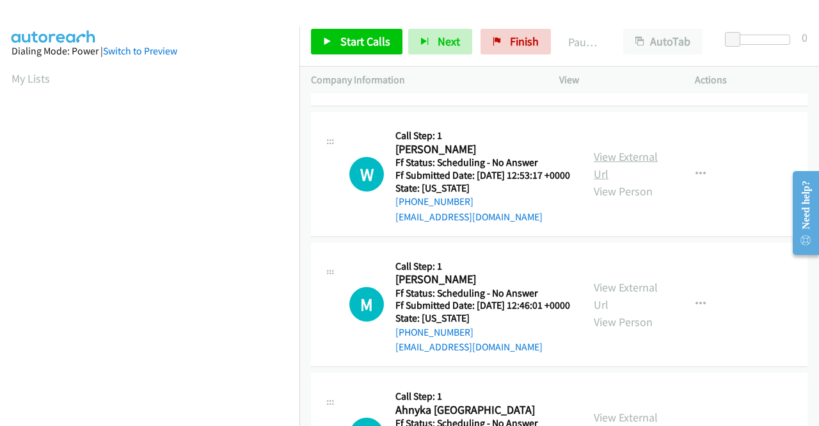
click at [602, 181] on link "View External Url" at bounding box center [626, 165] width 64 height 32
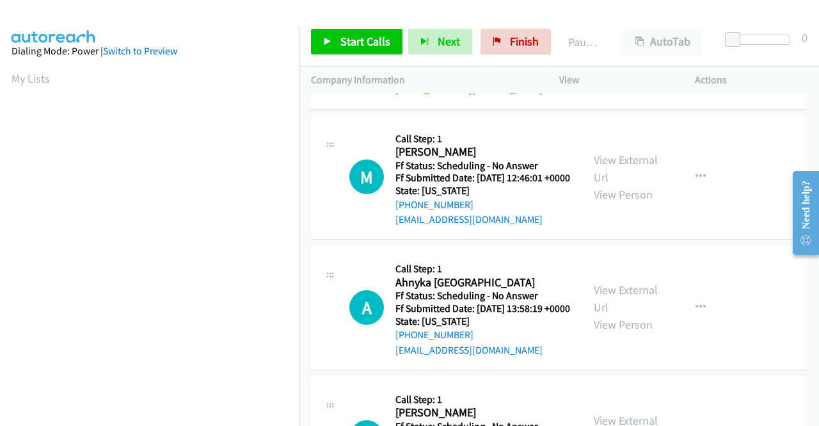
scroll to position [1024, 0]
click at [614, 184] on link "View External Url" at bounding box center [626, 168] width 64 height 32
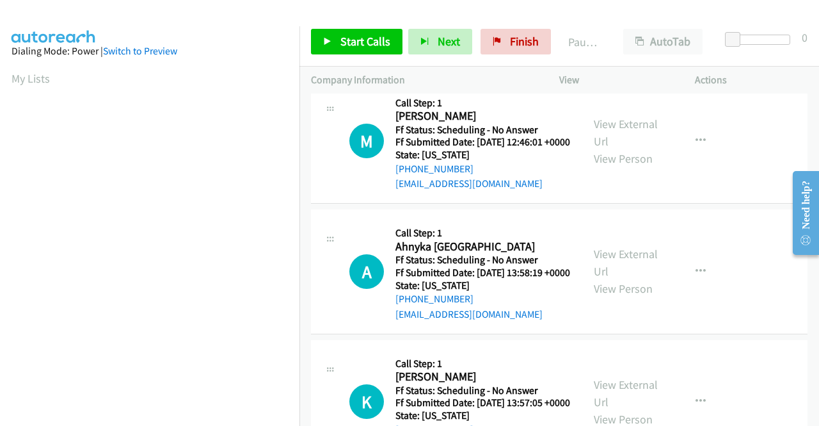
scroll to position [1088, 0]
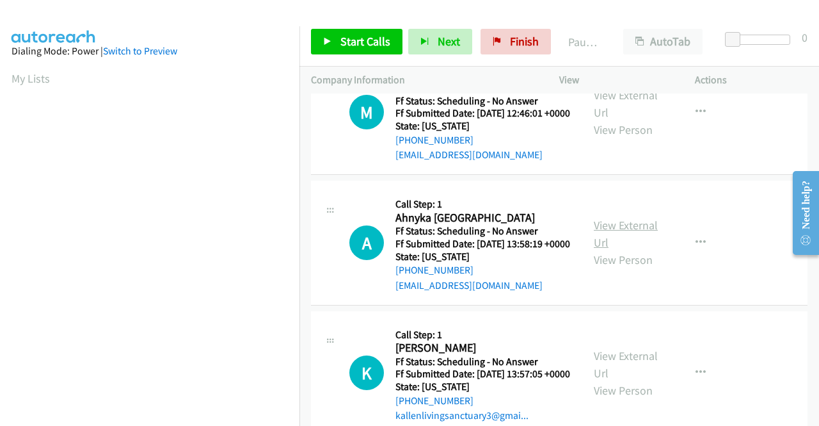
click at [598, 250] on link "View External Url" at bounding box center [626, 234] width 64 height 32
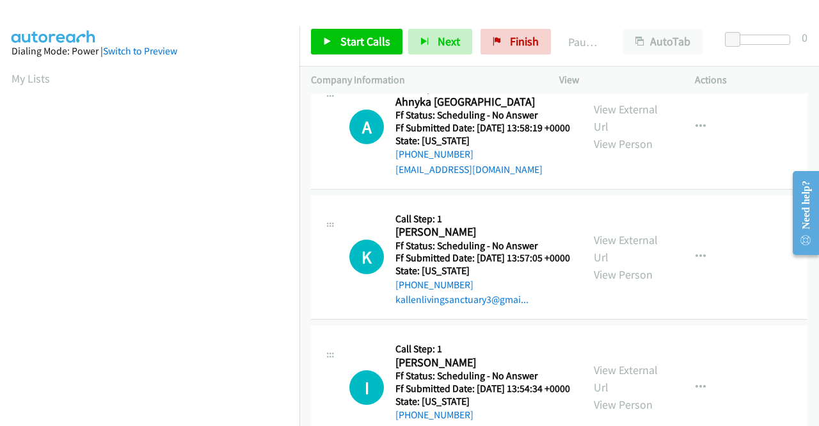
scroll to position [1216, 0]
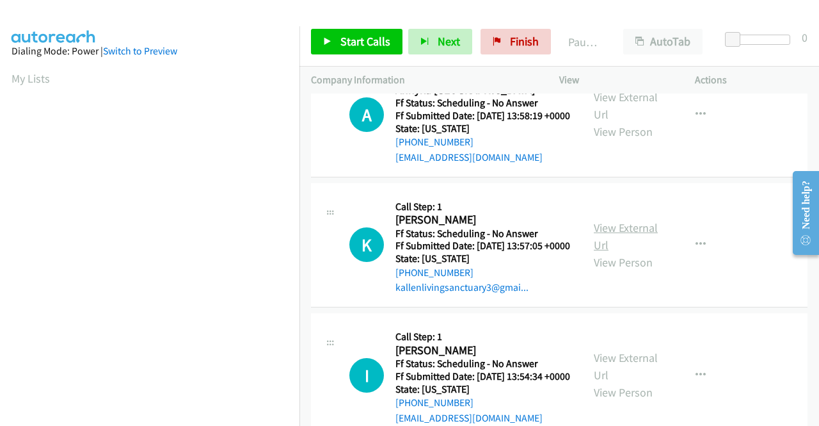
click at [610, 252] on link "View External Url" at bounding box center [626, 236] width 64 height 32
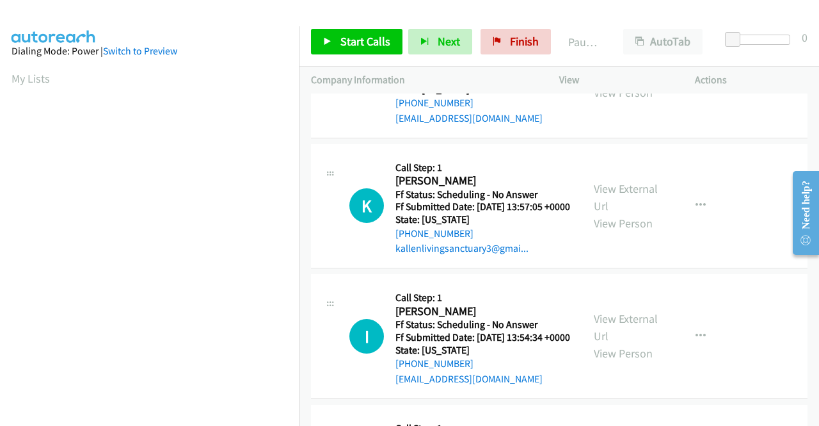
scroll to position [1408, 0]
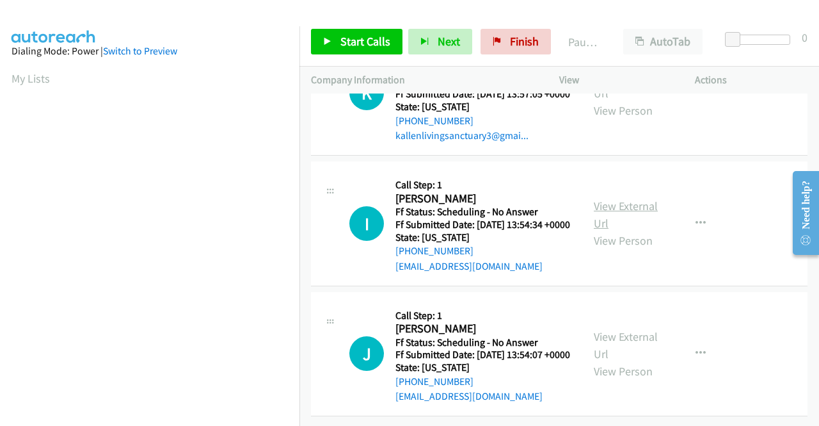
click at [600, 230] on link "View External Url" at bounding box center [626, 214] width 64 height 32
click at [599, 329] on link "View External Url" at bounding box center [626, 345] width 64 height 32
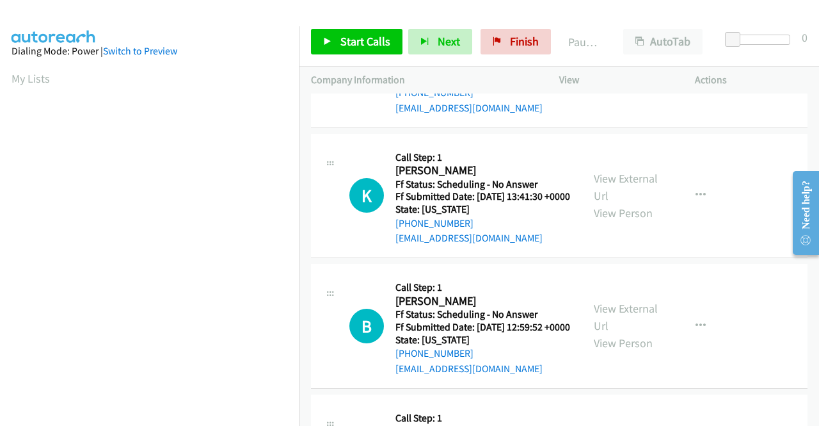
scroll to position [0, 0]
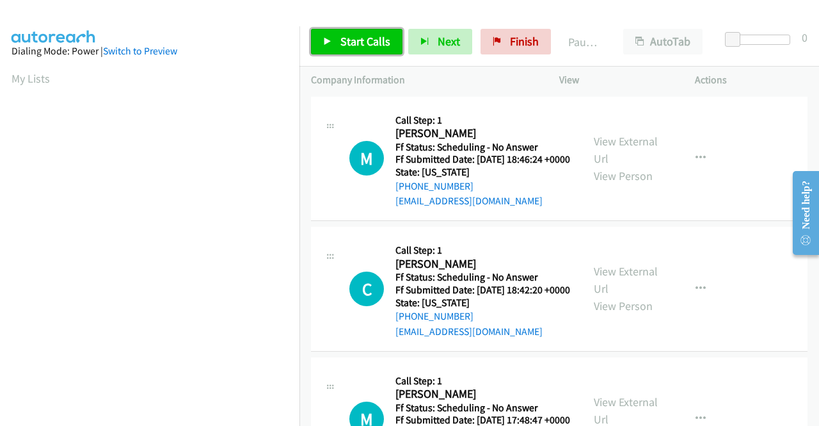
click at [366, 47] on span "Start Calls" at bounding box center [365, 41] width 50 height 15
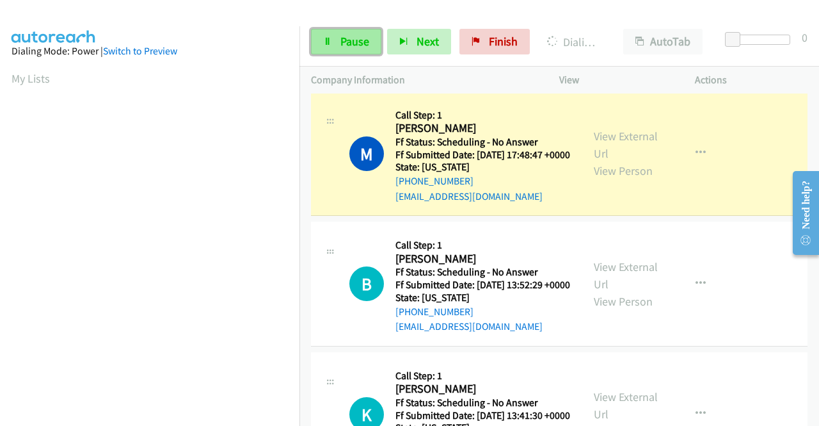
click at [335, 43] on link "Pause" at bounding box center [346, 42] width 70 height 26
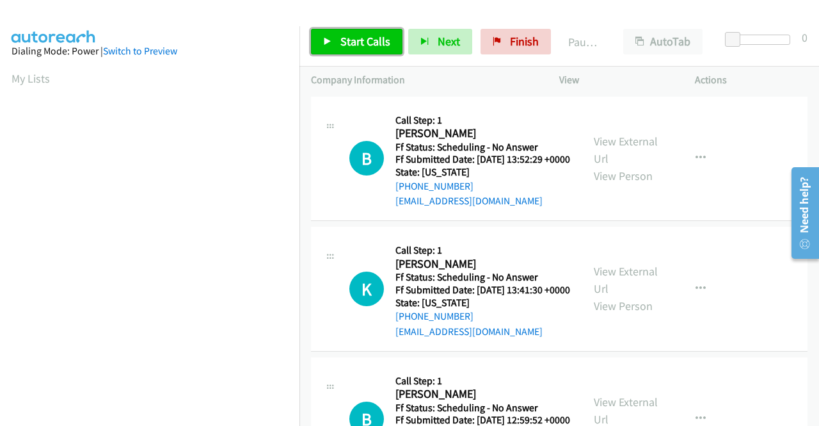
click at [348, 40] on span "Start Calls" at bounding box center [365, 41] width 50 height 15
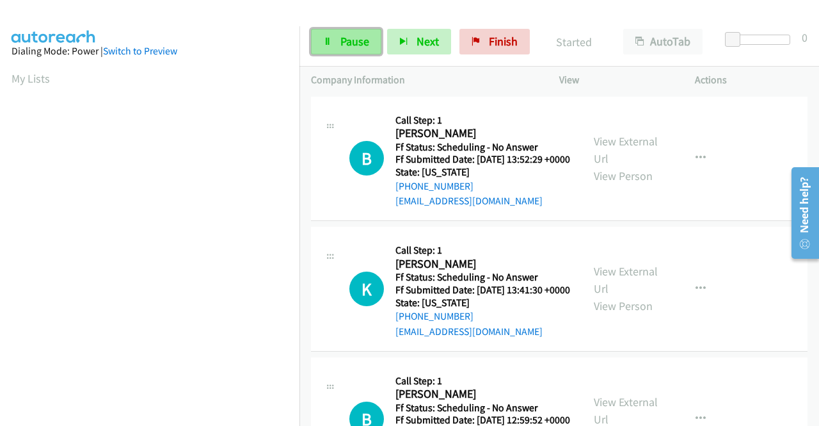
click at [327, 36] on link "Pause" at bounding box center [346, 42] width 70 height 26
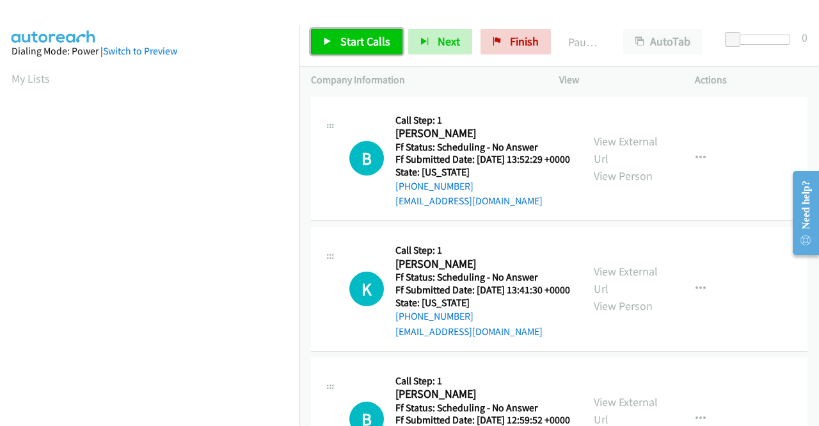
click at [346, 49] on link "Start Calls" at bounding box center [357, 42] width 92 height 26
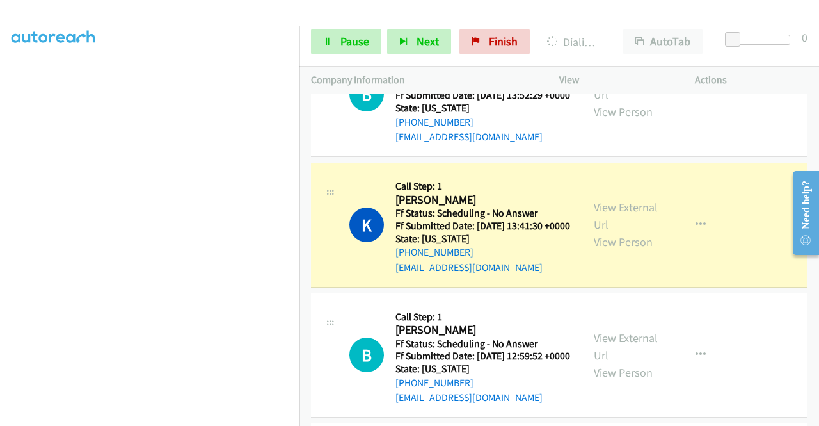
scroll to position [292, 0]
click at [332, 45] on link "Pause" at bounding box center [346, 42] width 70 height 26
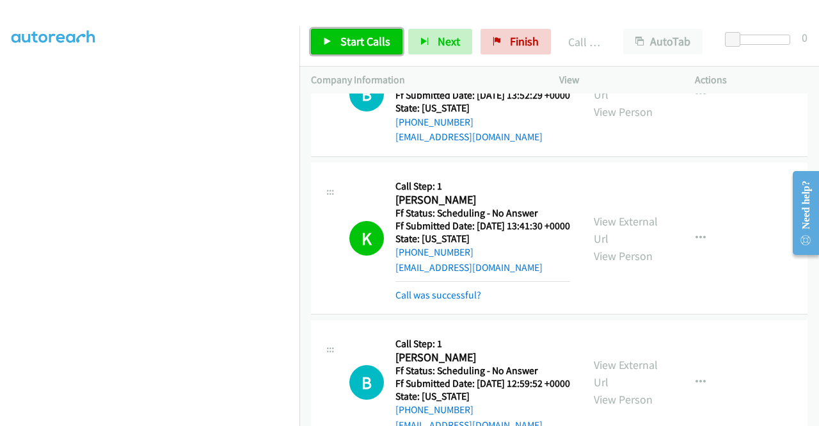
click at [344, 41] on span "Start Calls" at bounding box center [365, 41] width 50 height 15
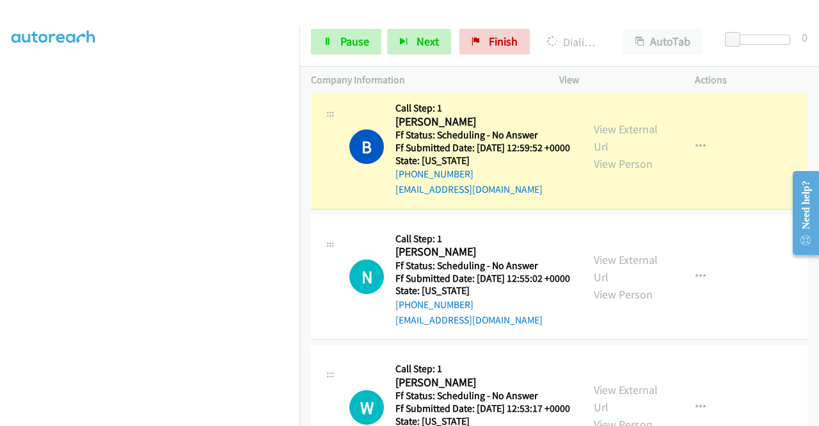
scroll to position [320, 0]
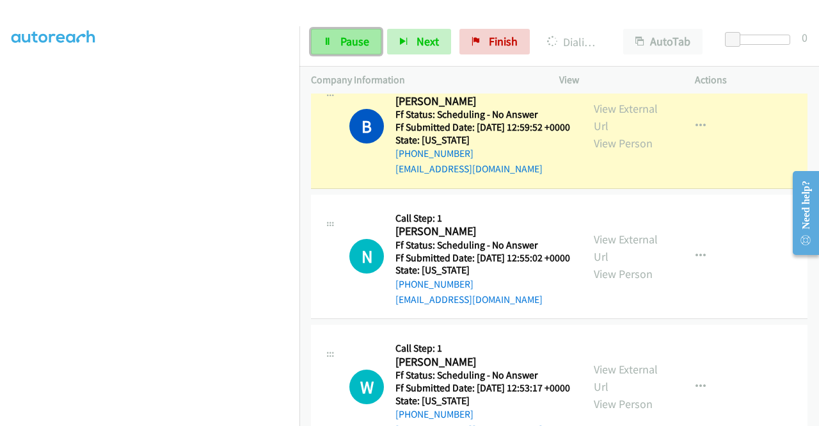
click at [366, 47] on span "Pause" at bounding box center [354, 41] width 29 height 15
